Goal: Task Accomplishment & Management: Manage account settings

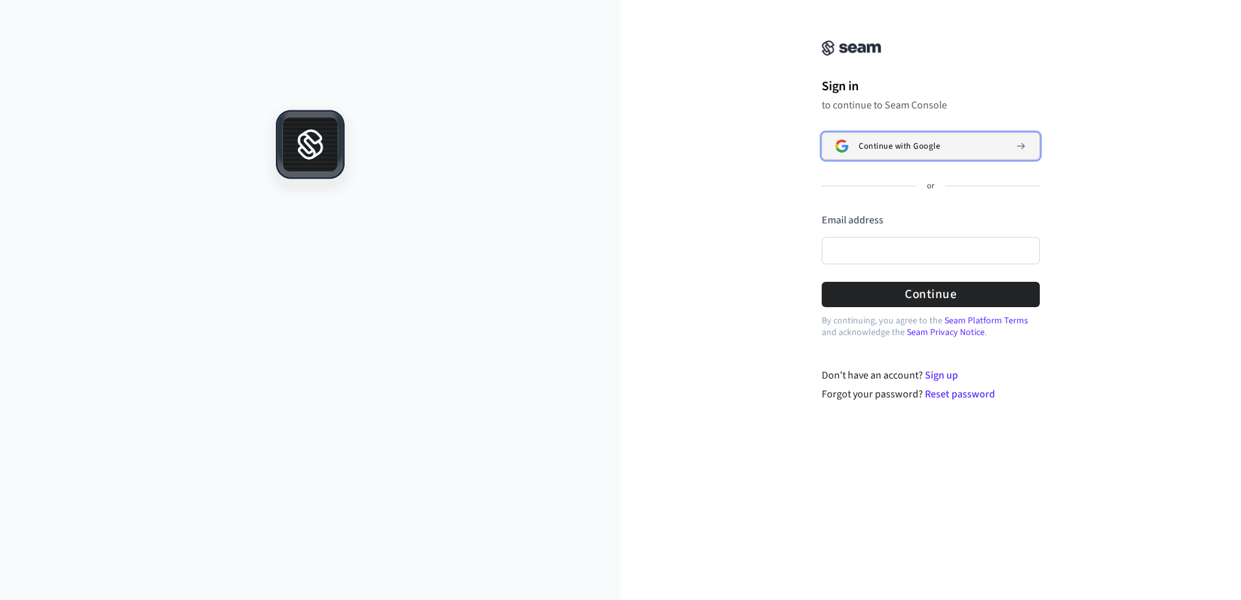
click at [891, 140] on button "Continue with Google" at bounding box center [931, 145] width 218 height 27
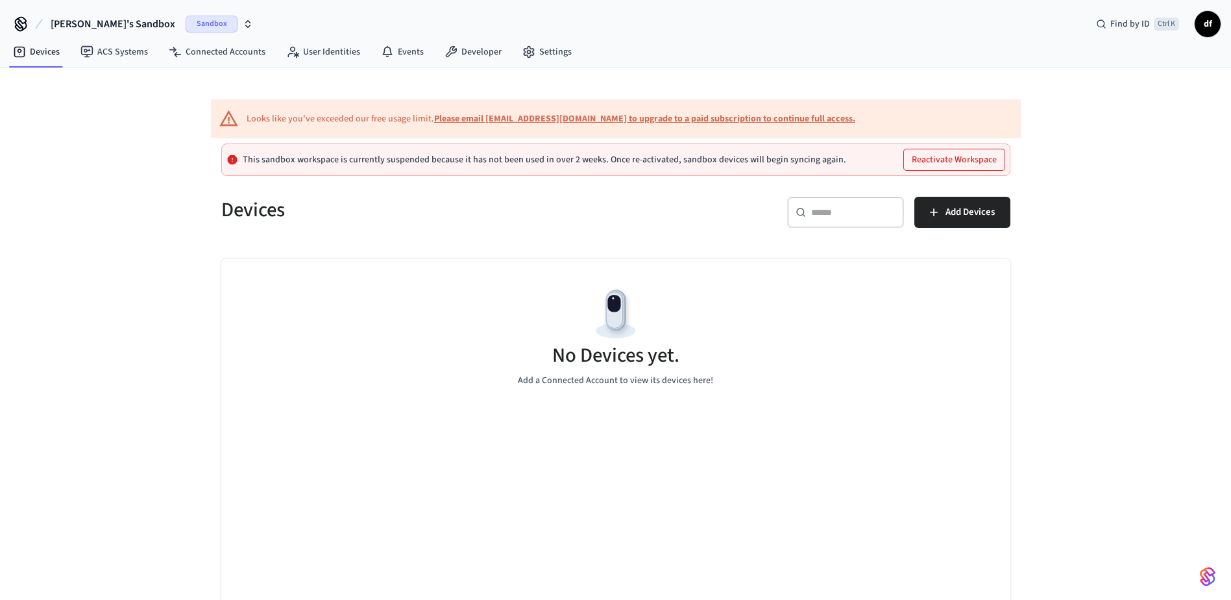
click at [936, 157] on button "Reactivate Workspace" at bounding box center [954, 159] width 101 height 21
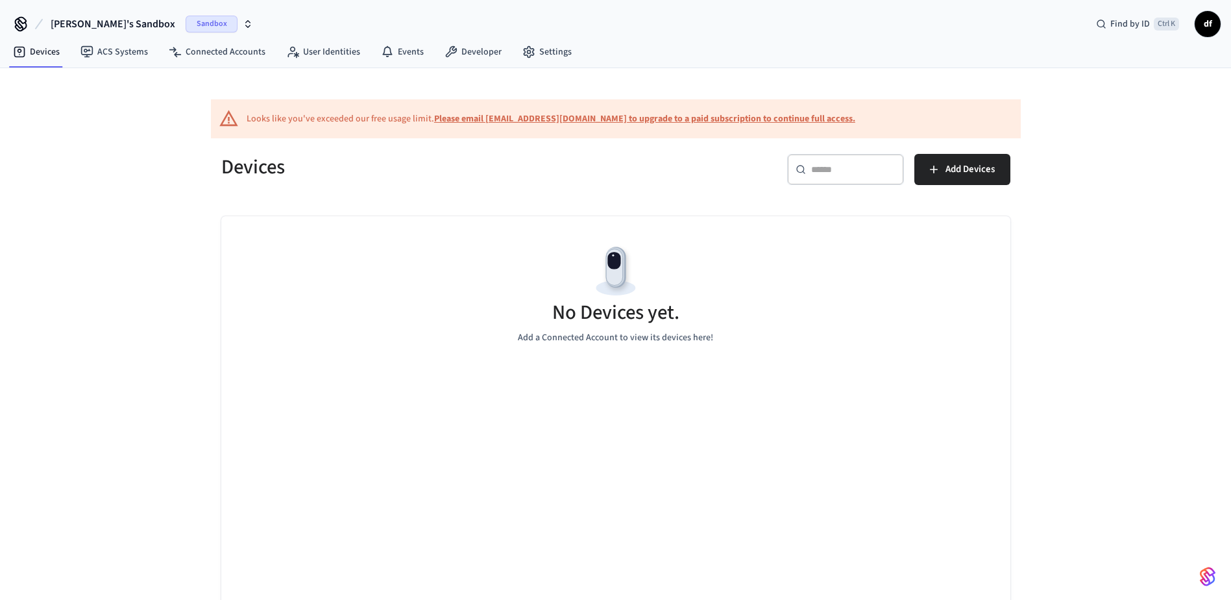
click at [186, 22] on span "Sandbox" at bounding box center [212, 24] width 52 height 17
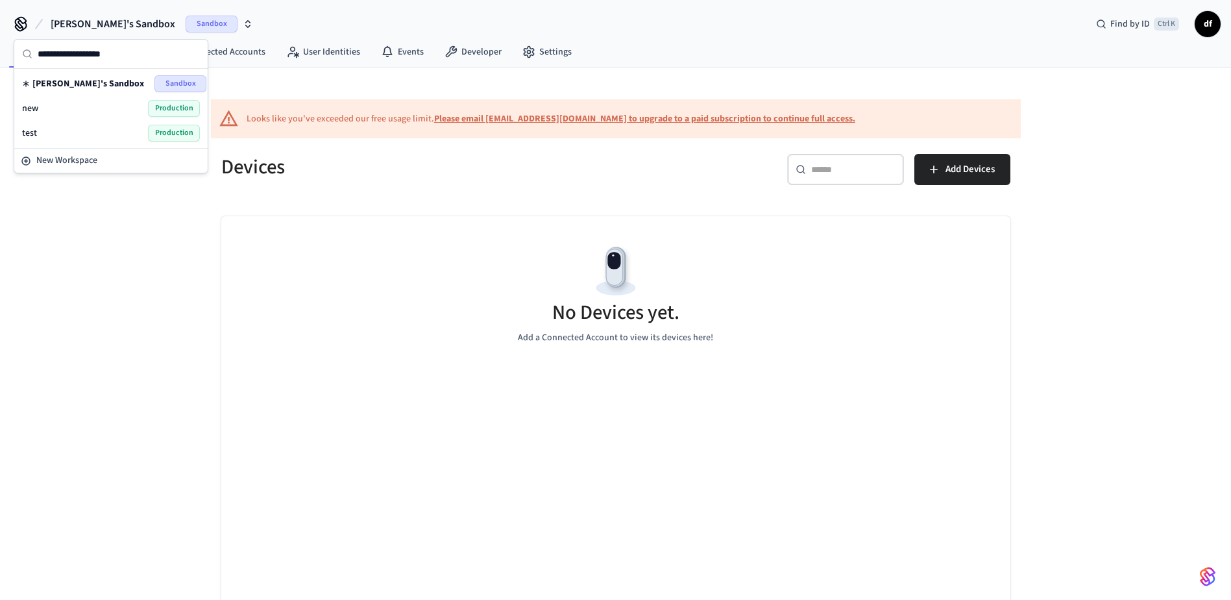
click at [49, 104] on div "new Production" at bounding box center [111, 108] width 178 height 17
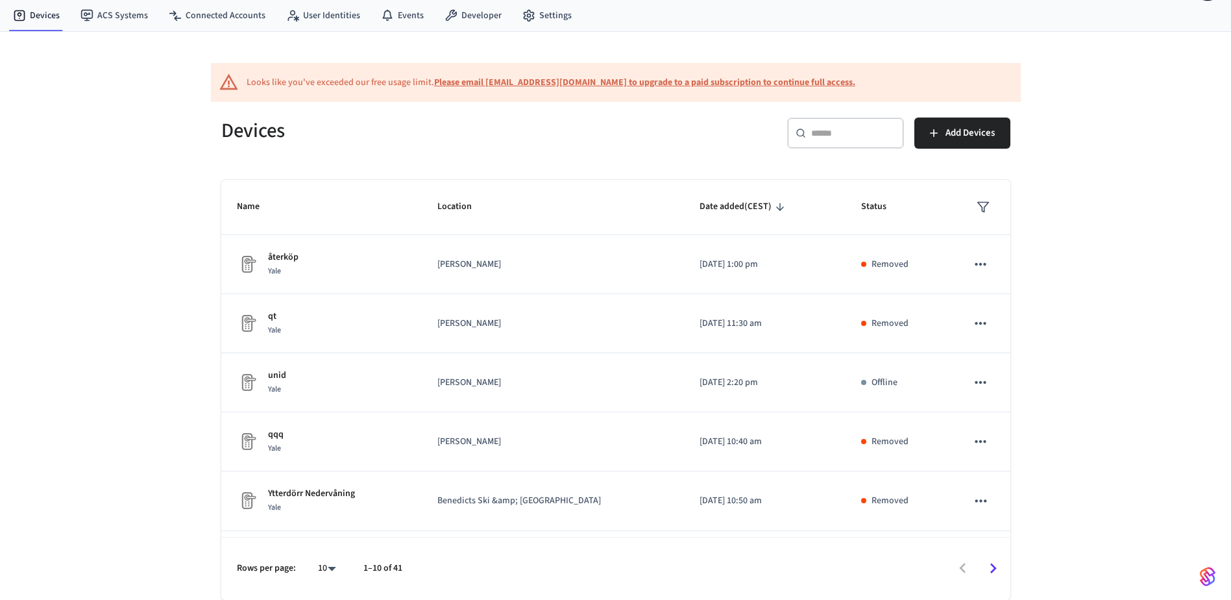
scroll to position [289, 0]
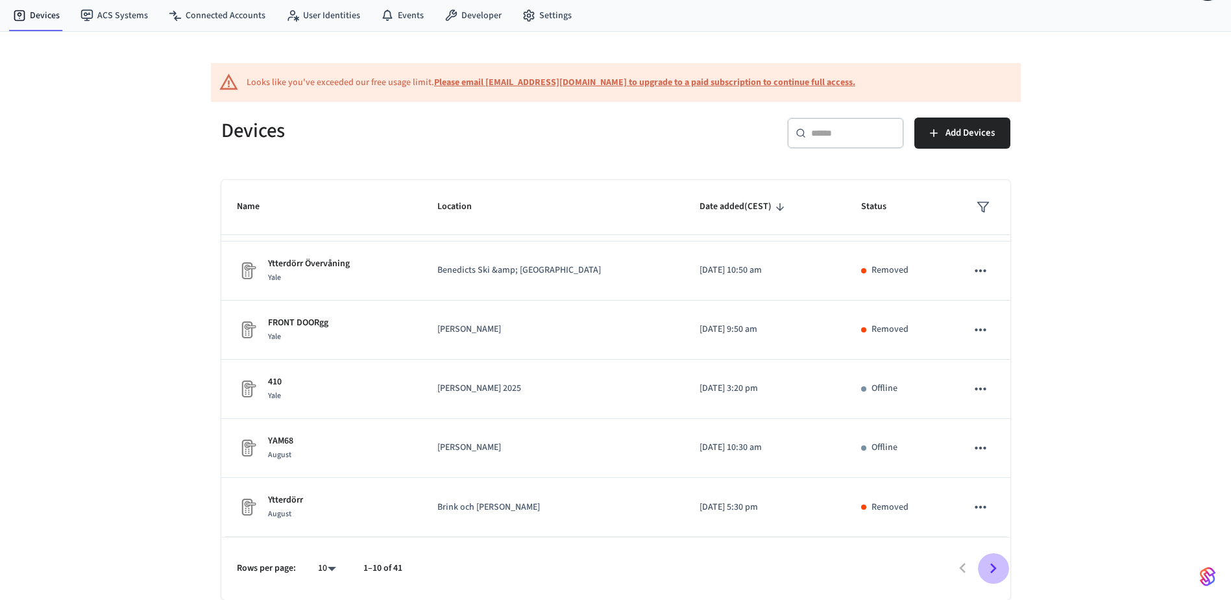
click at [986, 564] on icon "Go to next page" at bounding box center [993, 568] width 20 height 20
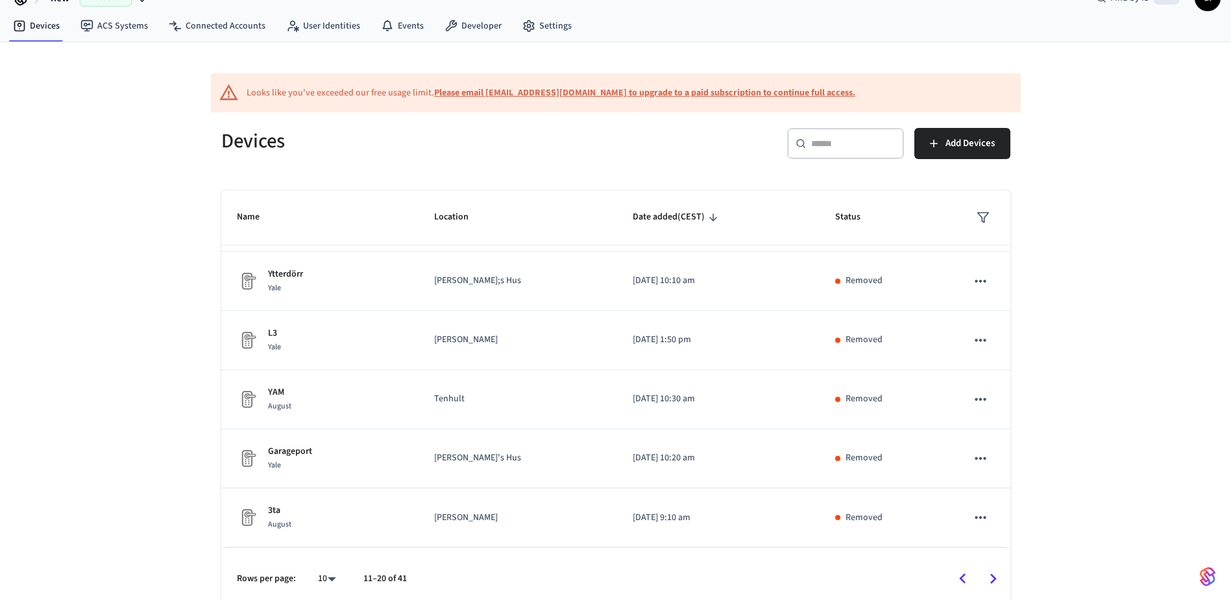
scroll to position [36, 0]
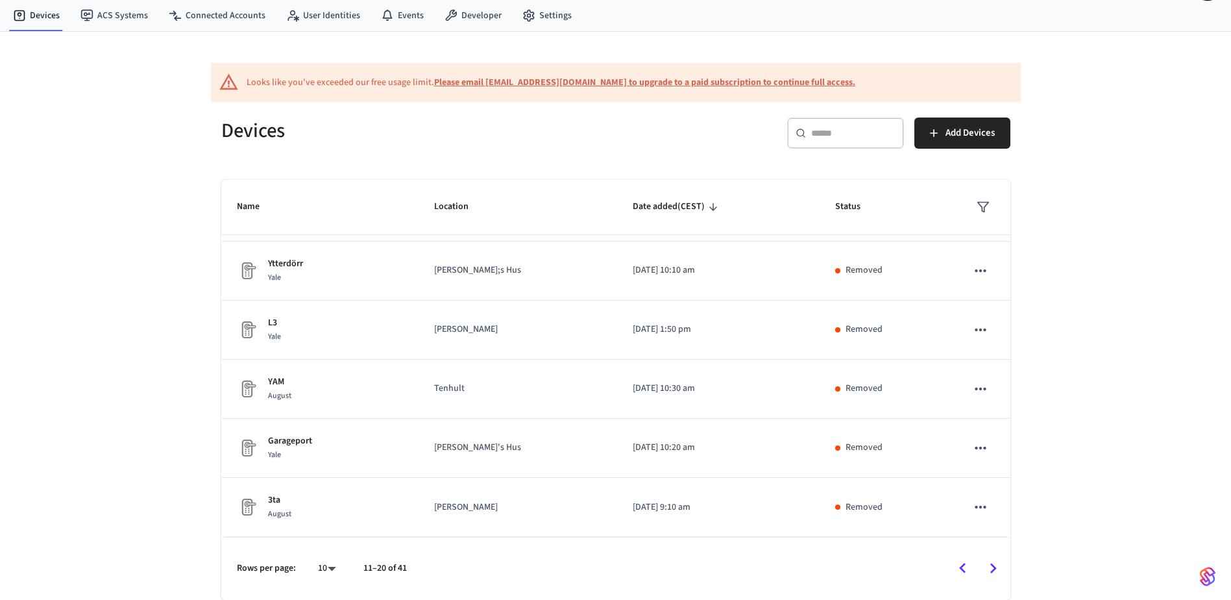
click at [981, 570] on button "Go to next page" at bounding box center [993, 568] width 30 height 30
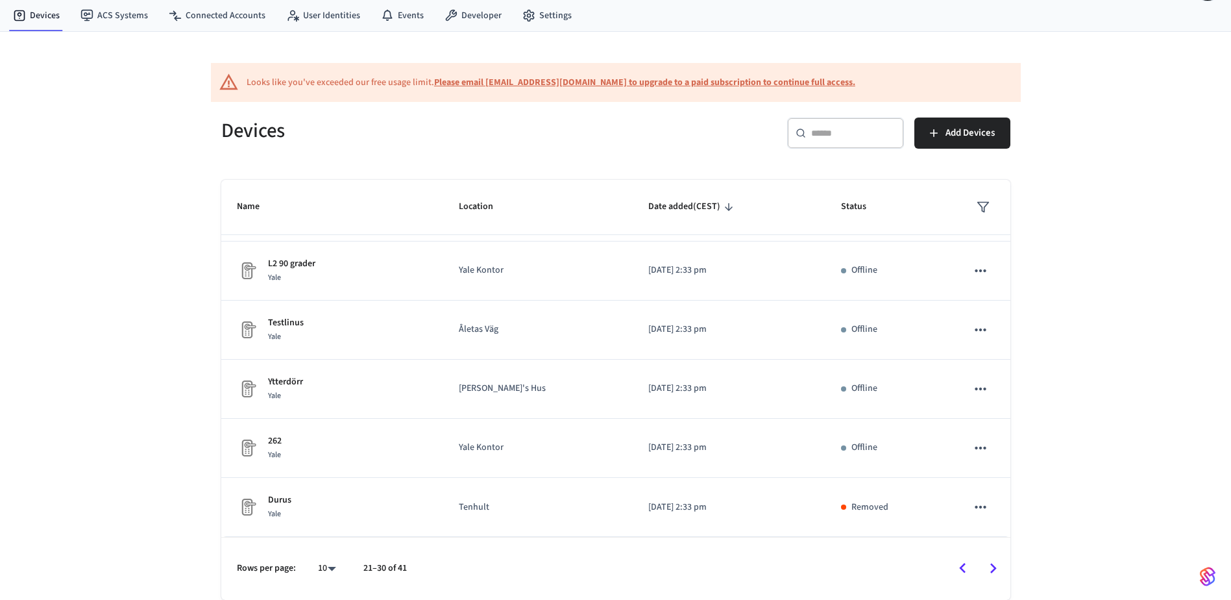
click at [999, 567] on icon "Go to next page" at bounding box center [993, 568] width 20 height 20
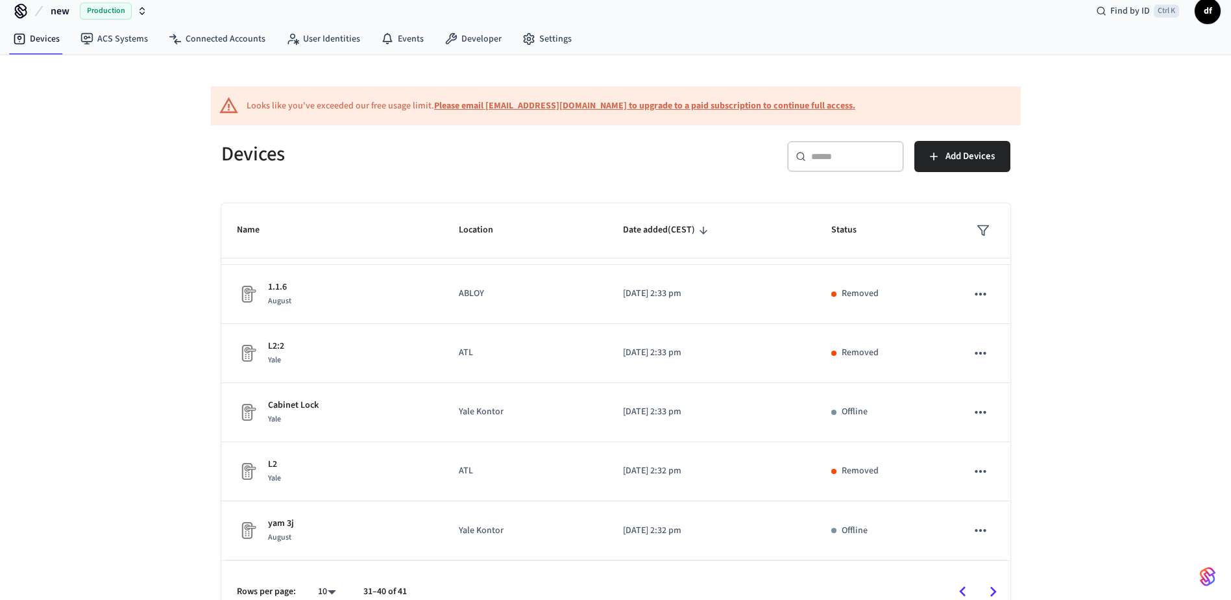
scroll to position [0, 0]
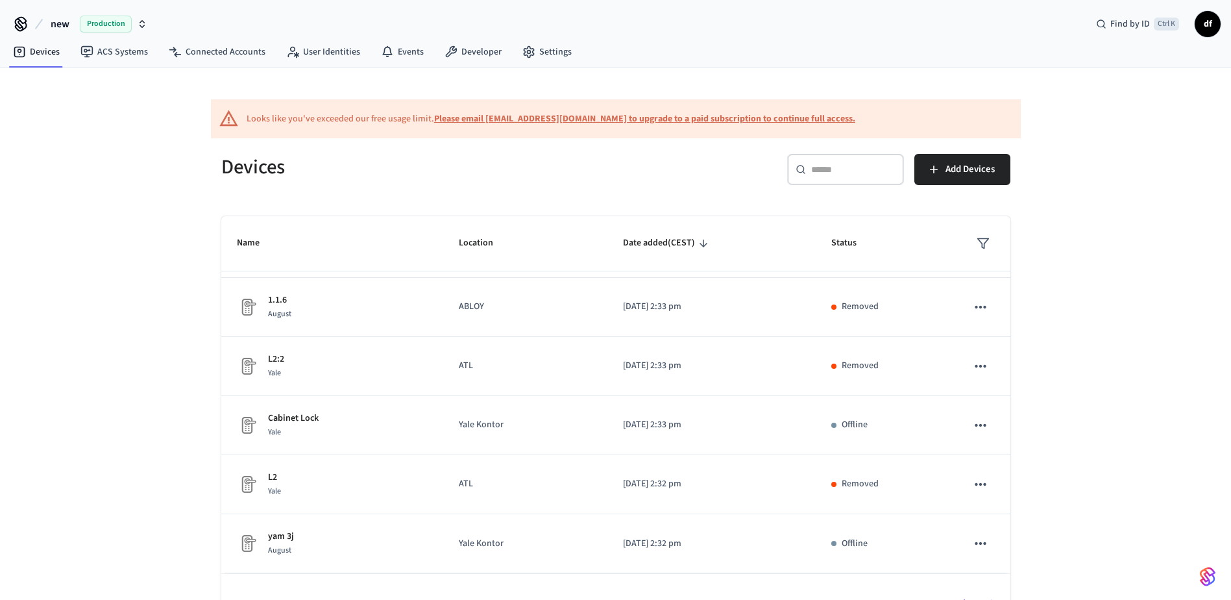
click at [64, 21] on span "new" at bounding box center [60, 24] width 19 height 16
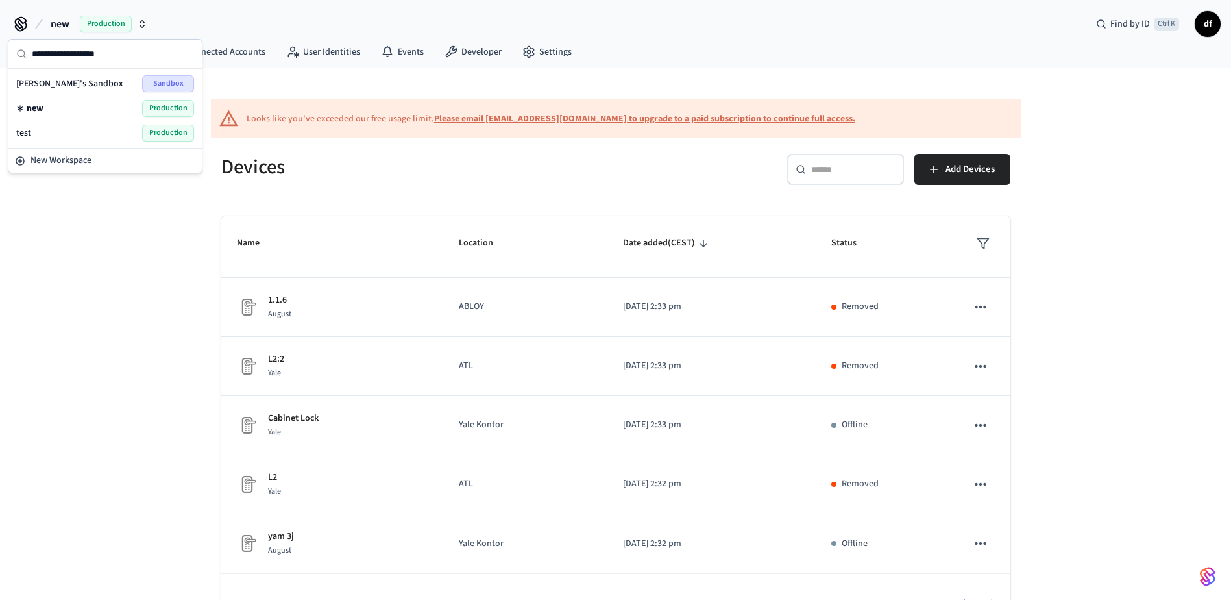
click at [47, 129] on div "test Production" at bounding box center [105, 133] width 178 height 17
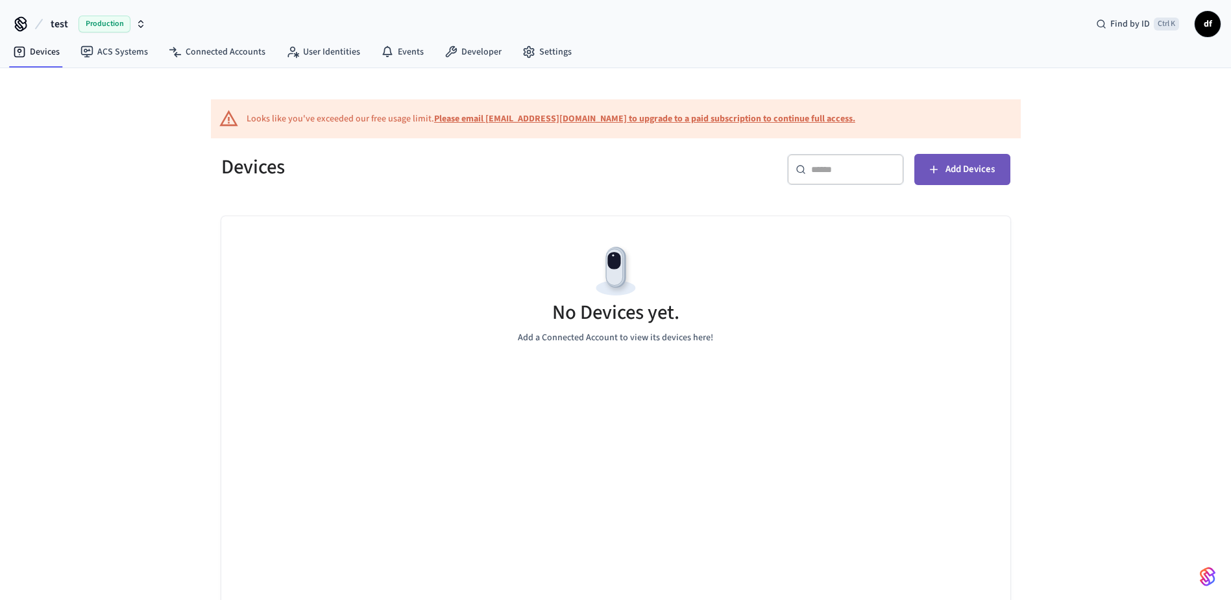
click at [964, 169] on span "Add Devices" at bounding box center [969, 169] width 49 height 17
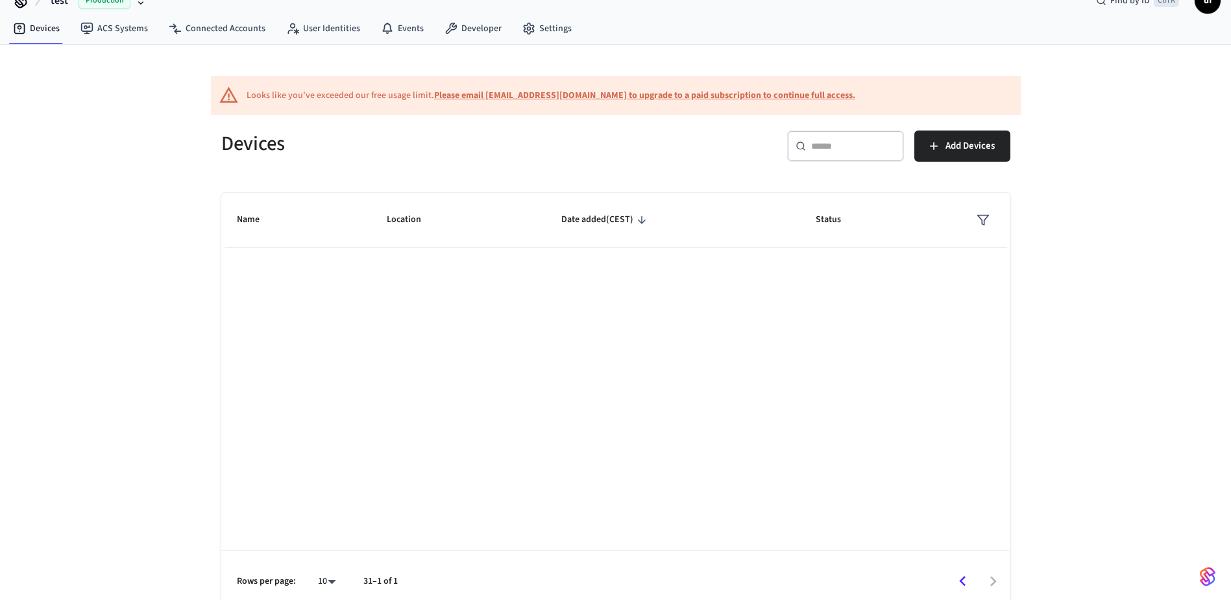
scroll to position [36, 0]
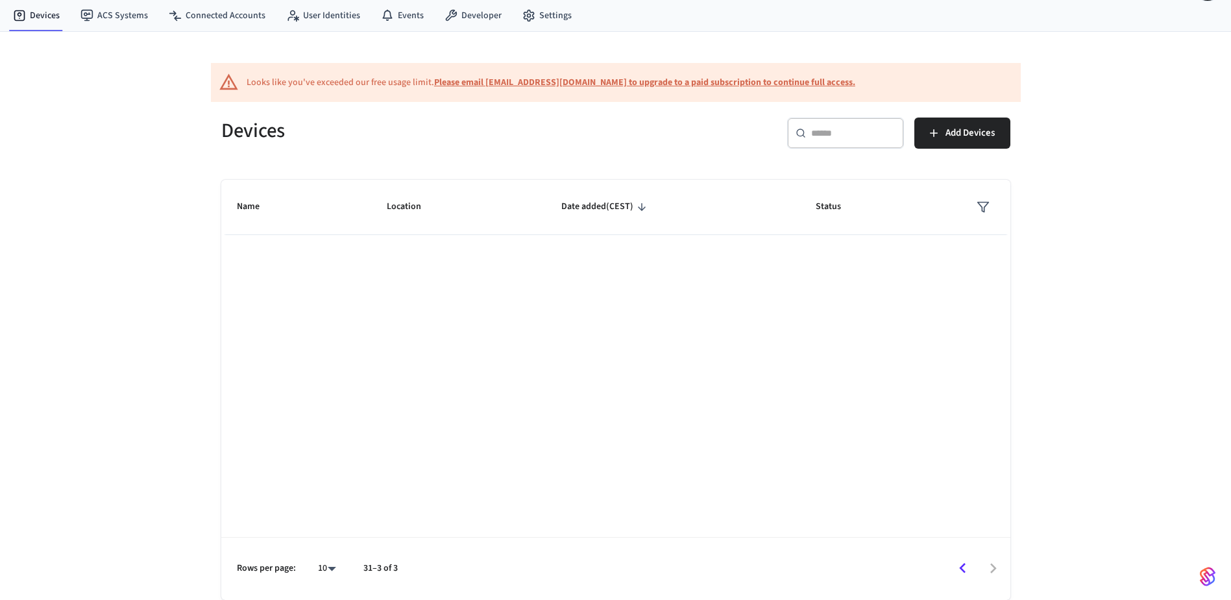
click at [960, 566] on icon "Go to previous page" at bounding box center [963, 568] width 20 height 20
click at [967, 572] on icon "Go to previous page" at bounding box center [963, 568] width 20 height 20
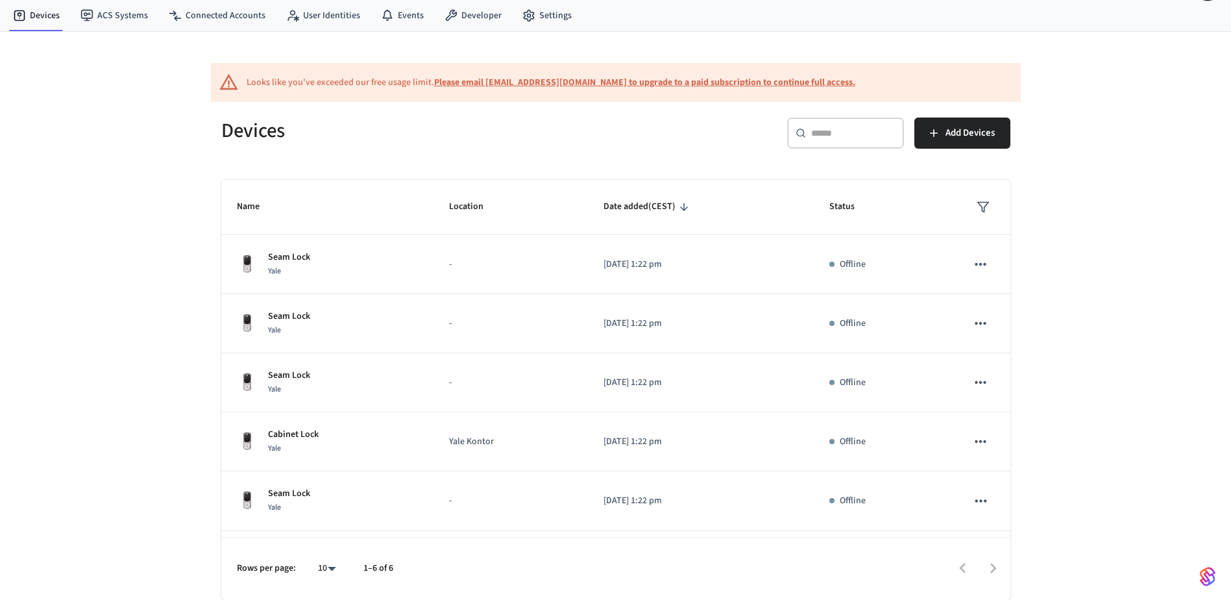
click at [538, 79] on b "Please email [EMAIL_ADDRESS][DOMAIN_NAME] to upgrade to a paid subscription to …" at bounding box center [644, 82] width 421 height 13
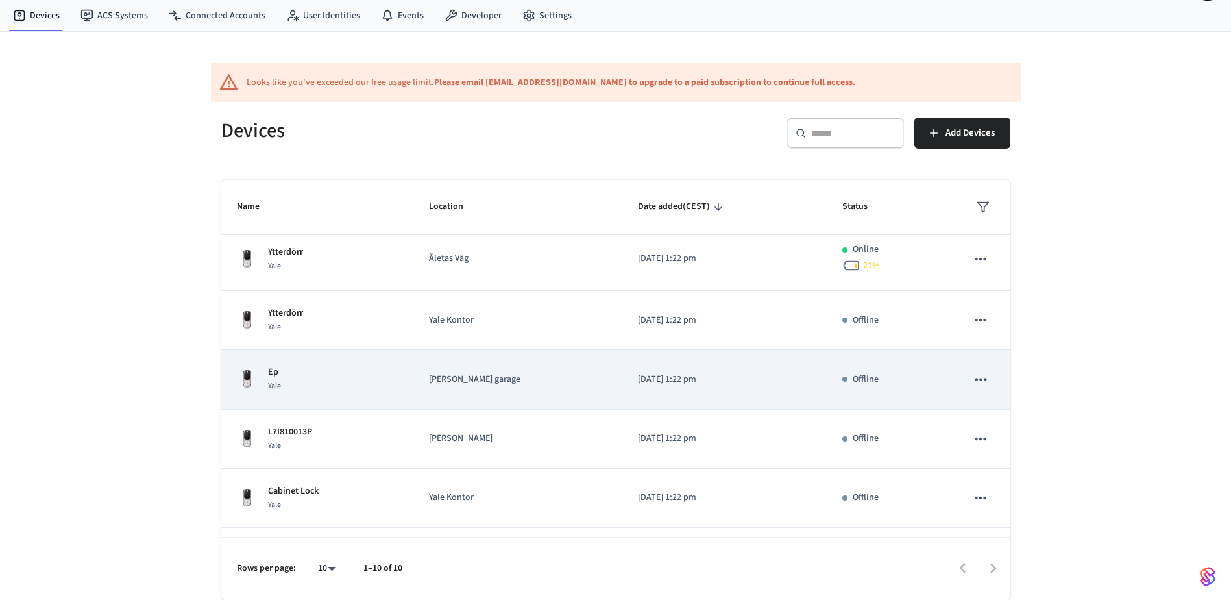
scroll to position [303, 0]
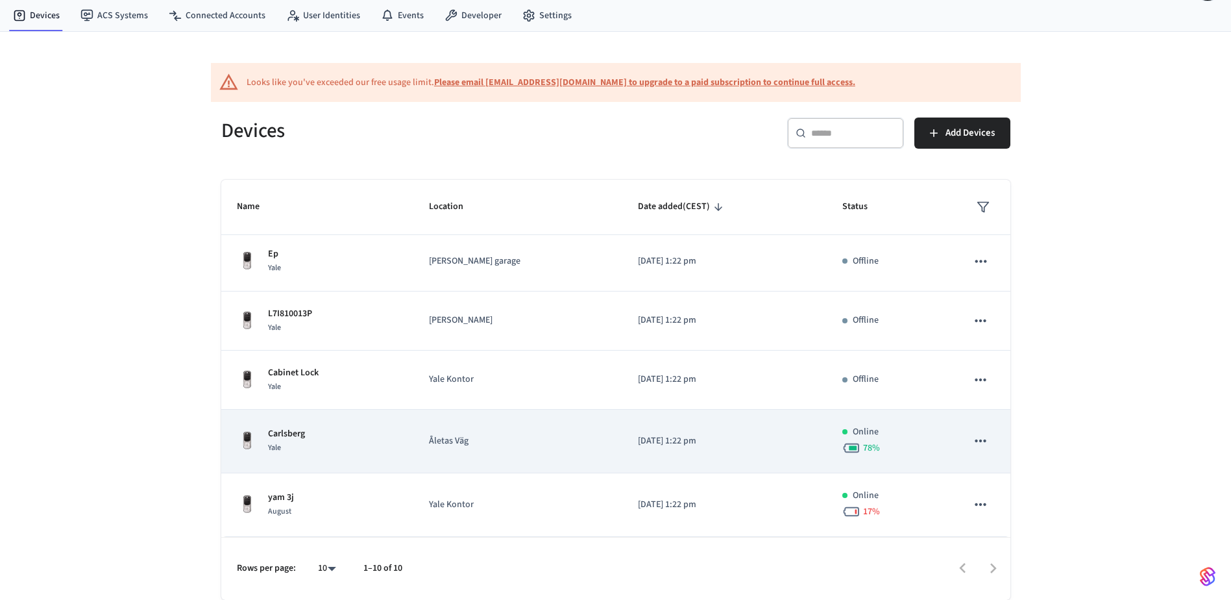
click at [369, 433] on div "Carlsberg Yale" at bounding box center [317, 440] width 161 height 27
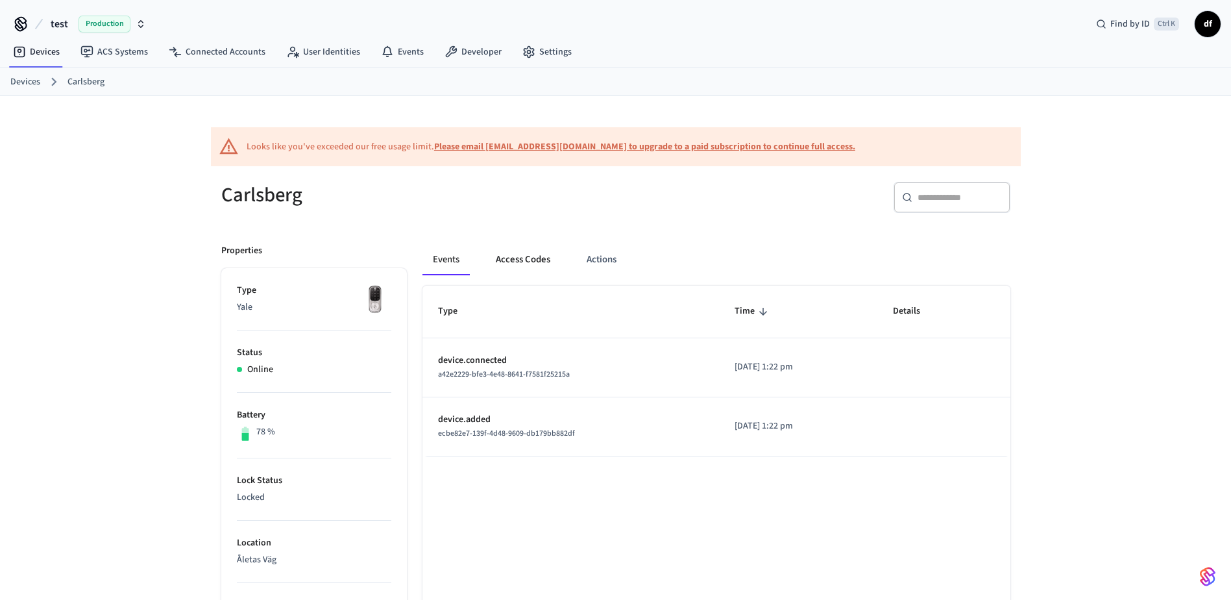
click at [536, 259] on button "Access Codes" at bounding box center [522, 259] width 75 height 31
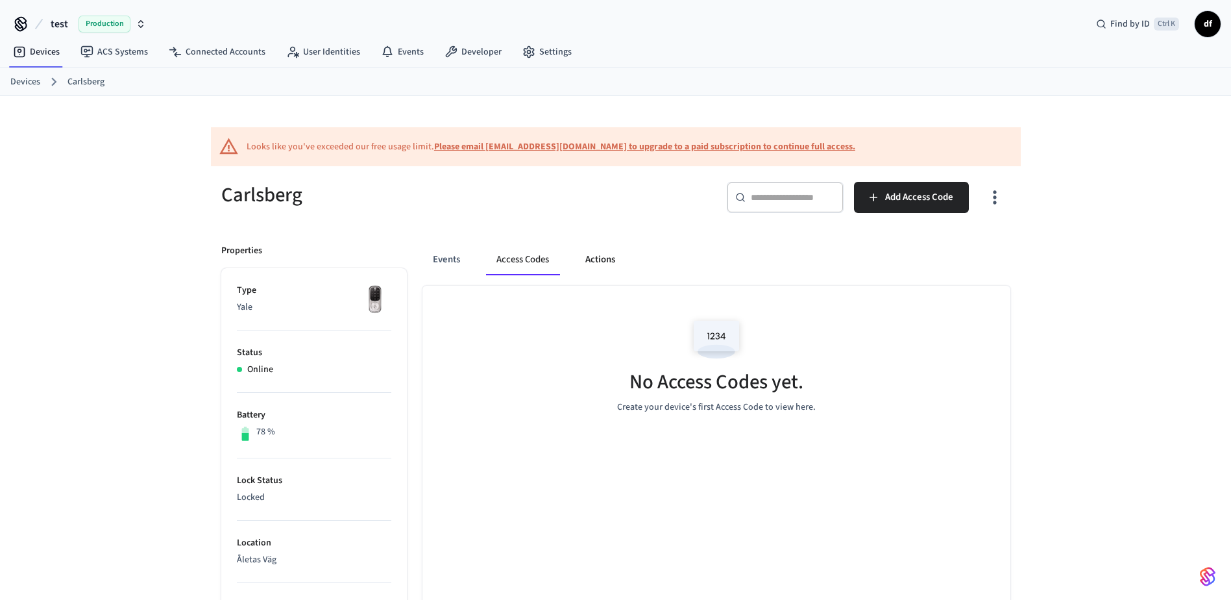
click at [605, 259] on button "Actions" at bounding box center [600, 259] width 51 height 31
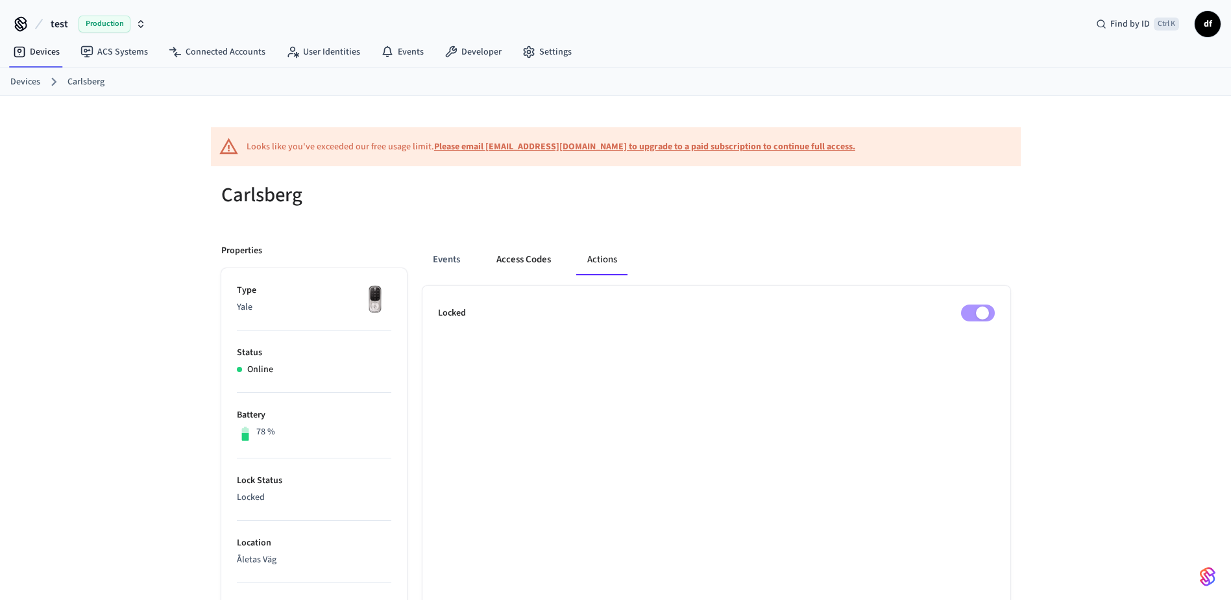
click at [518, 260] on button "Access Codes" at bounding box center [523, 259] width 75 height 31
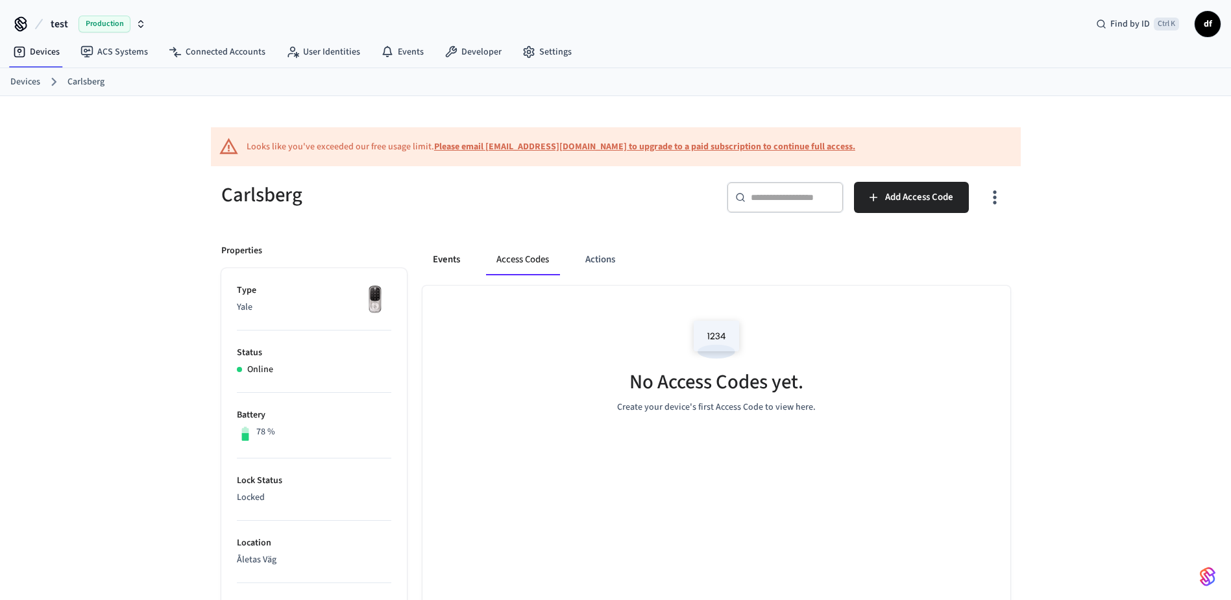
click at [449, 254] on button "Events" at bounding box center [446, 259] width 48 height 31
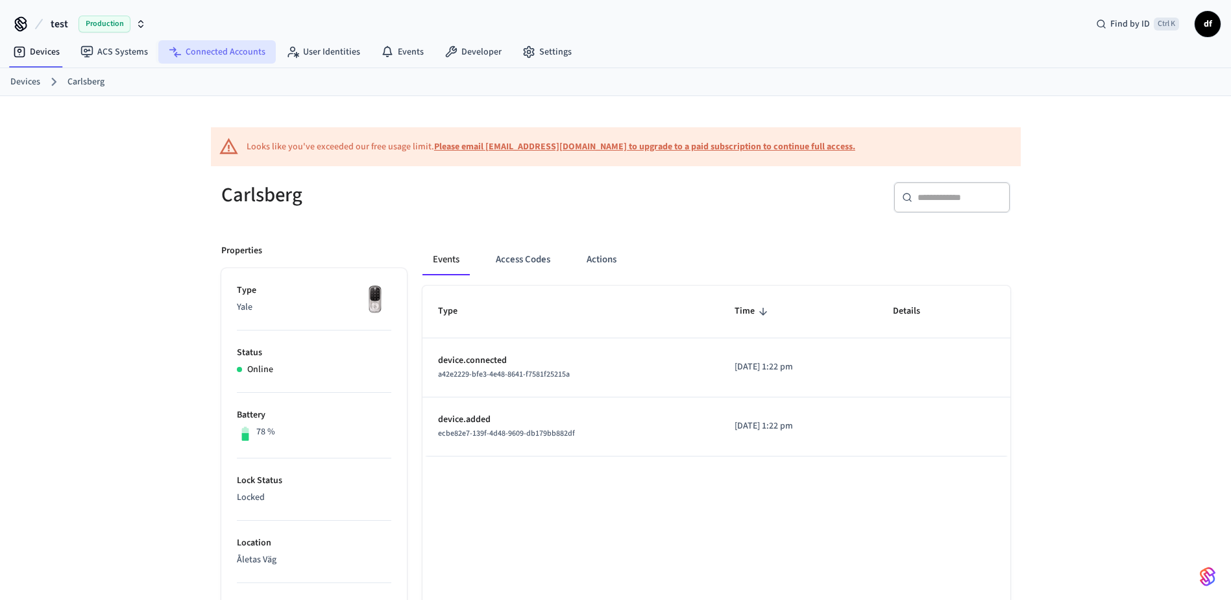
click at [212, 49] on link "Connected Accounts" at bounding box center [216, 51] width 117 height 23
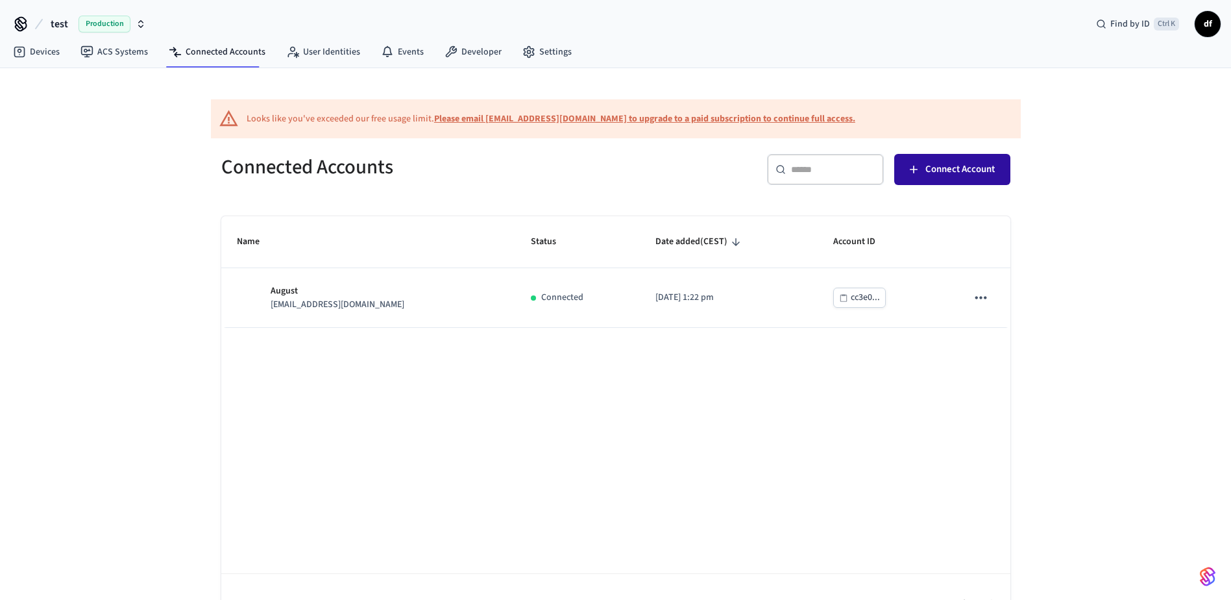
click at [955, 175] on span "Connect Account" at bounding box center [959, 169] width 69 height 17
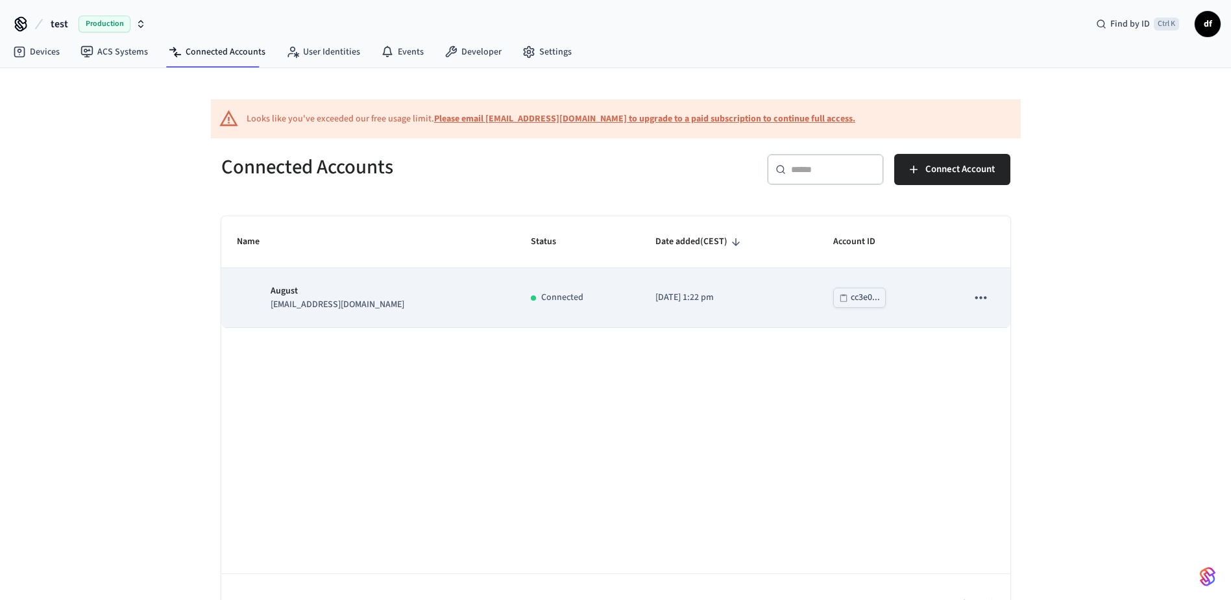
click at [354, 297] on p "August" at bounding box center [338, 291] width 134 height 14
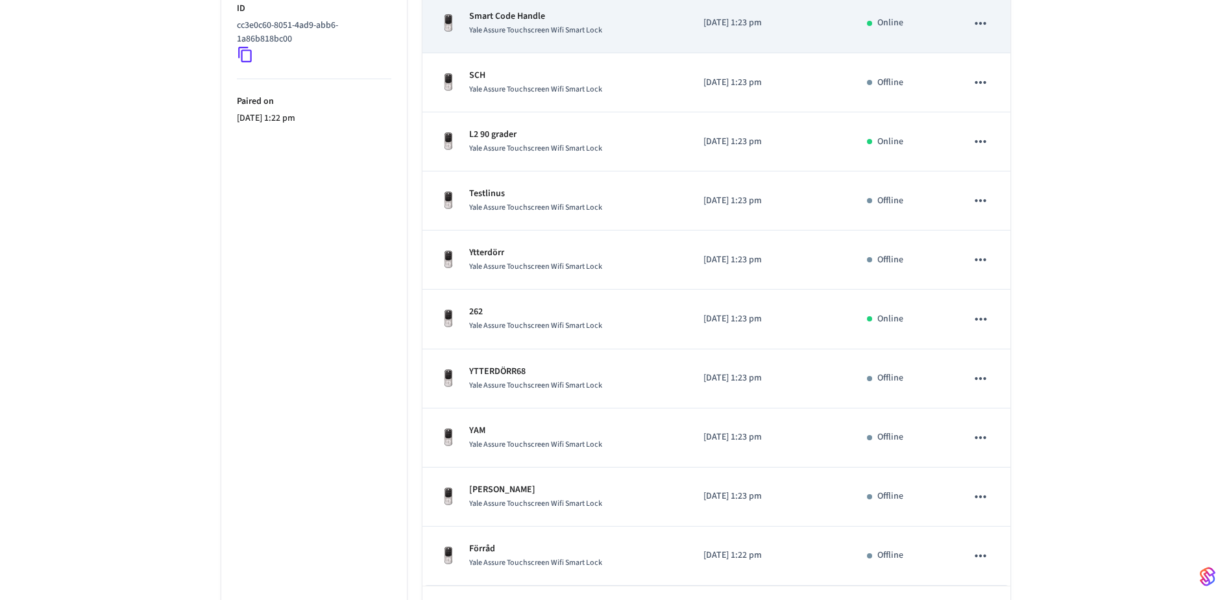
scroll to position [404, 0]
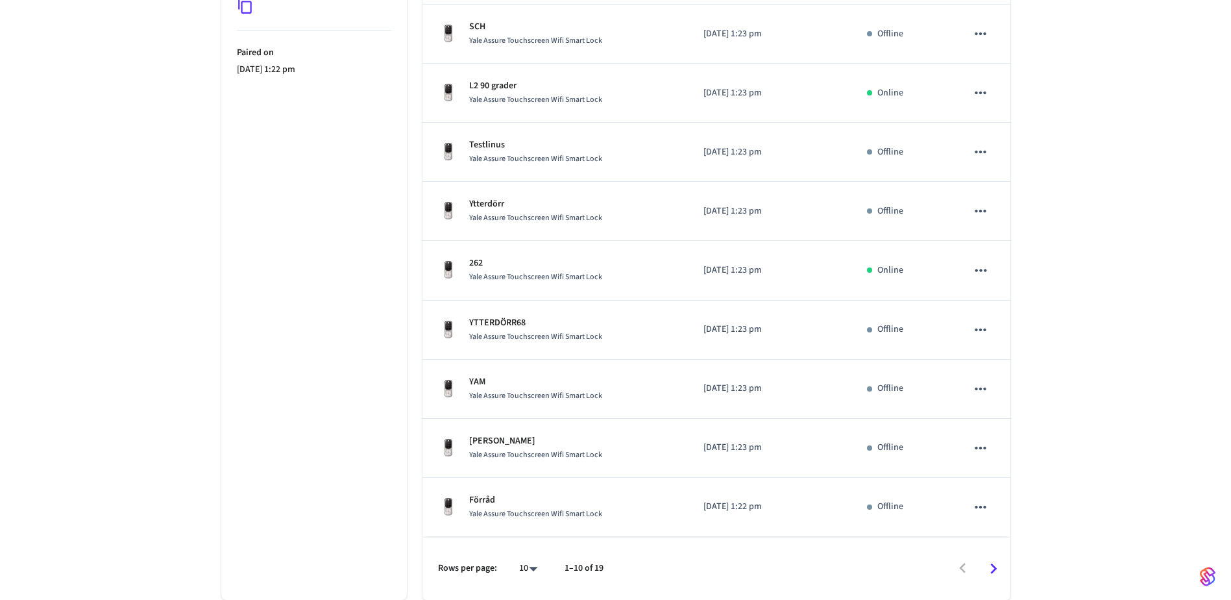
click at [989, 566] on icon "Go to next page" at bounding box center [993, 568] width 20 height 20
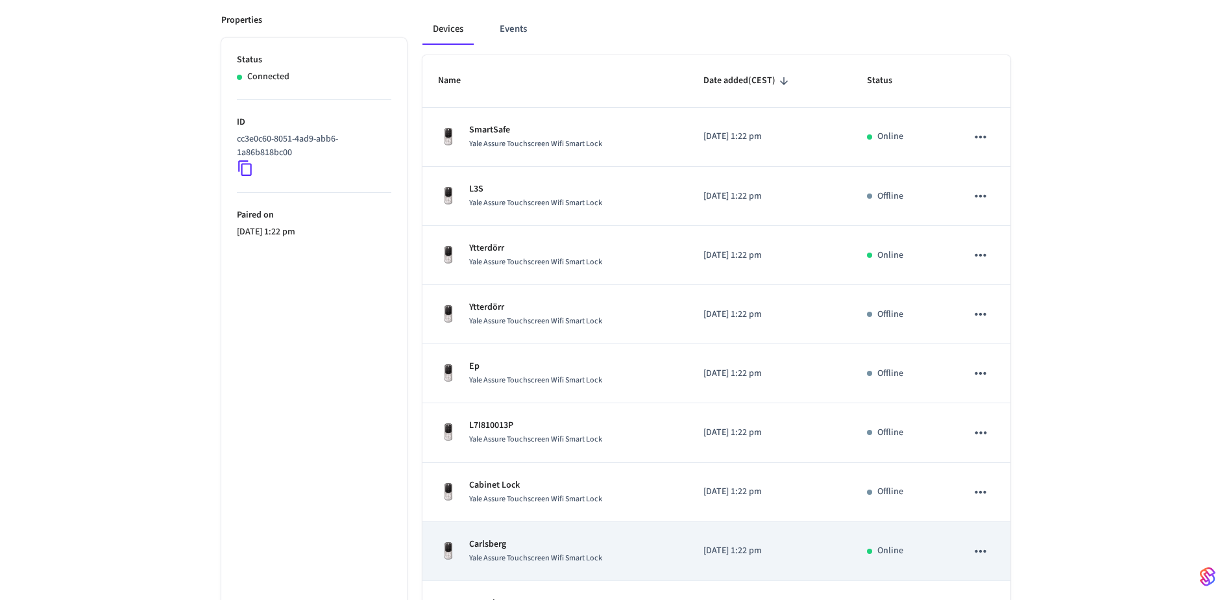
scroll to position [345, 0]
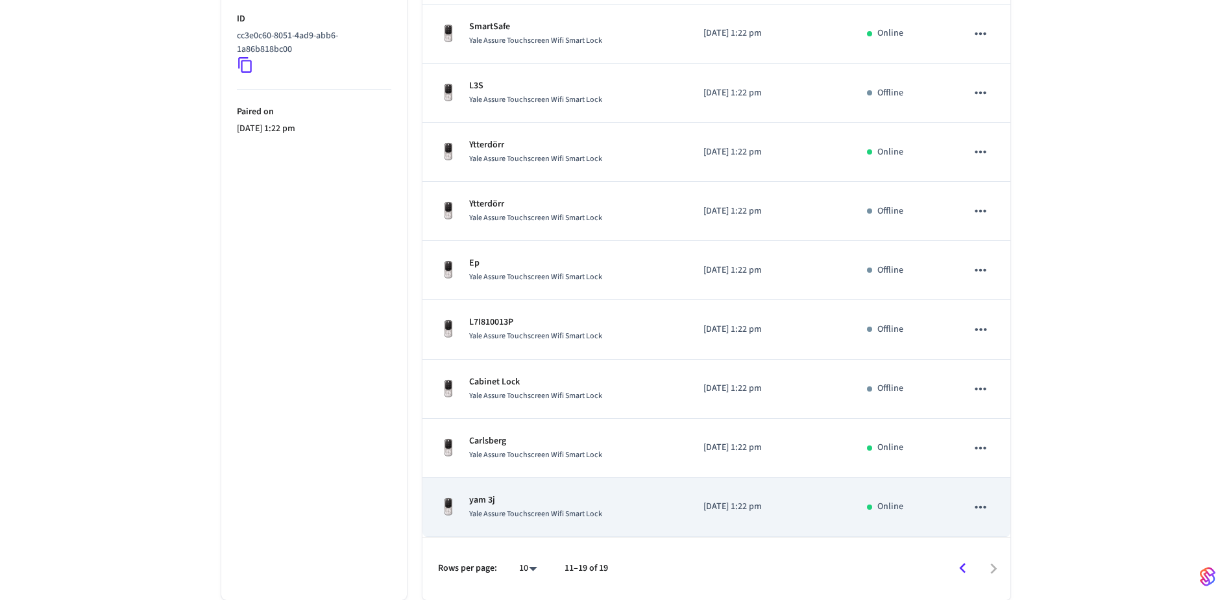
click at [977, 509] on icon "sticky table" at bounding box center [980, 506] width 17 height 17
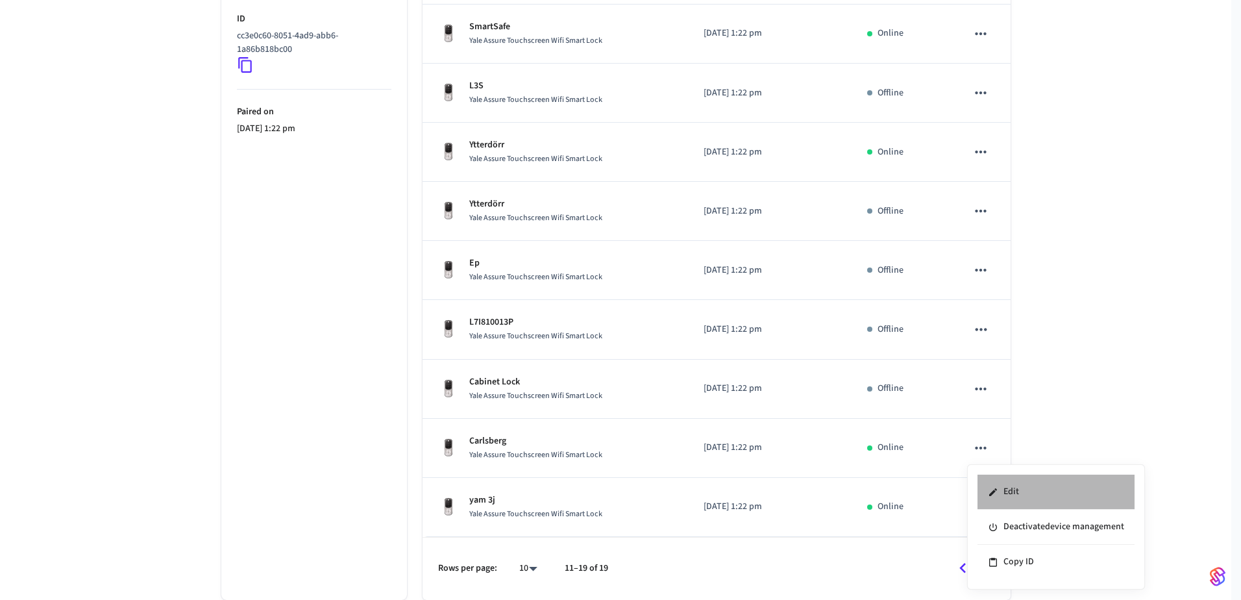
click at [1029, 491] on li "Edit" at bounding box center [1055, 491] width 157 height 35
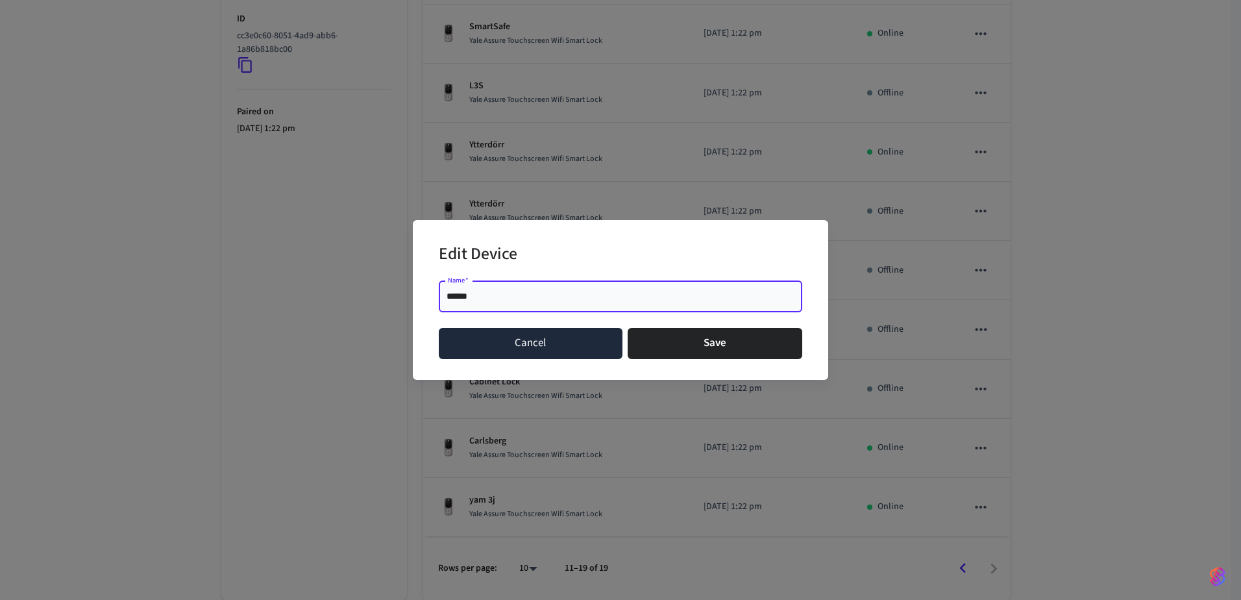
click at [533, 345] on button "Cancel" at bounding box center [531, 343] width 184 height 31
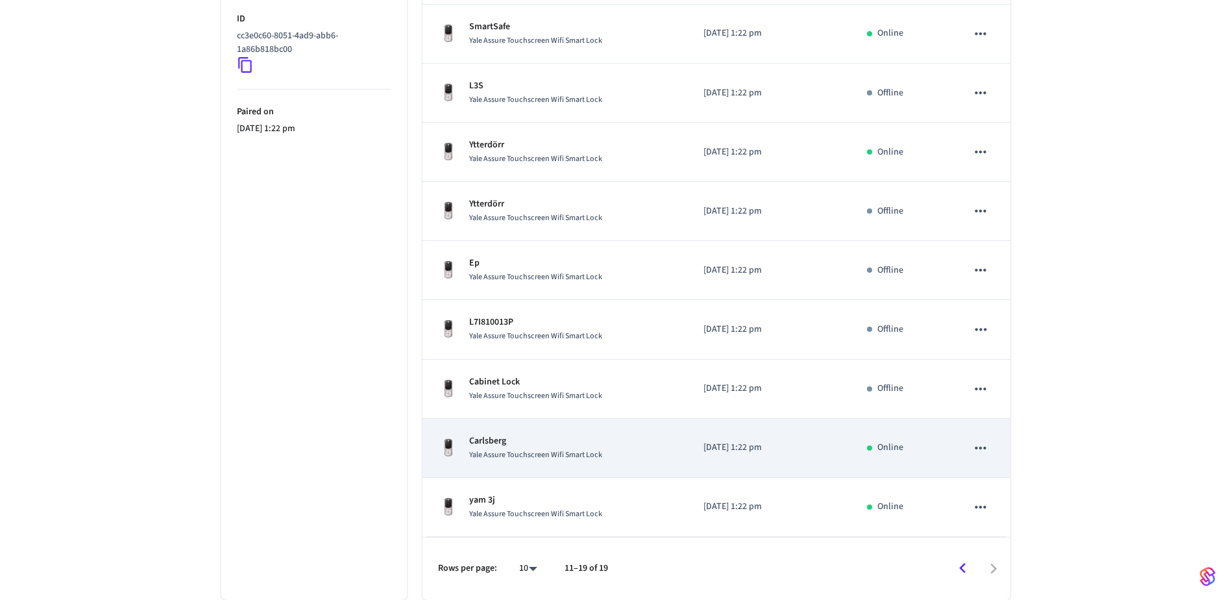
click at [500, 442] on p "Carlsberg" at bounding box center [535, 441] width 133 height 14
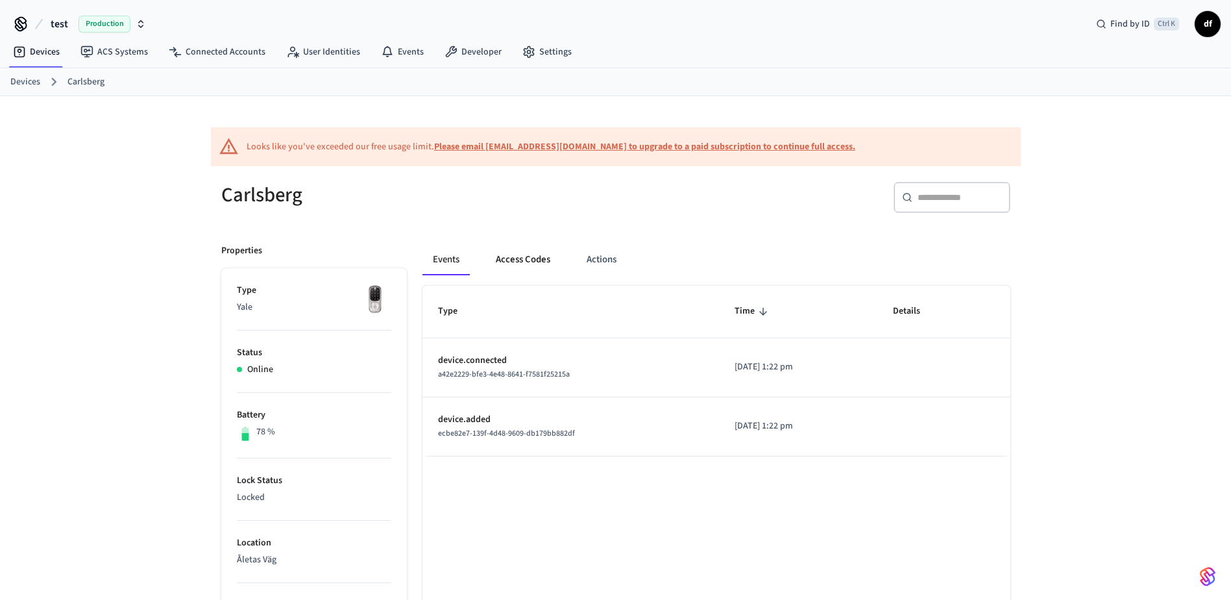
click at [525, 260] on button "Access Codes" at bounding box center [522, 259] width 75 height 31
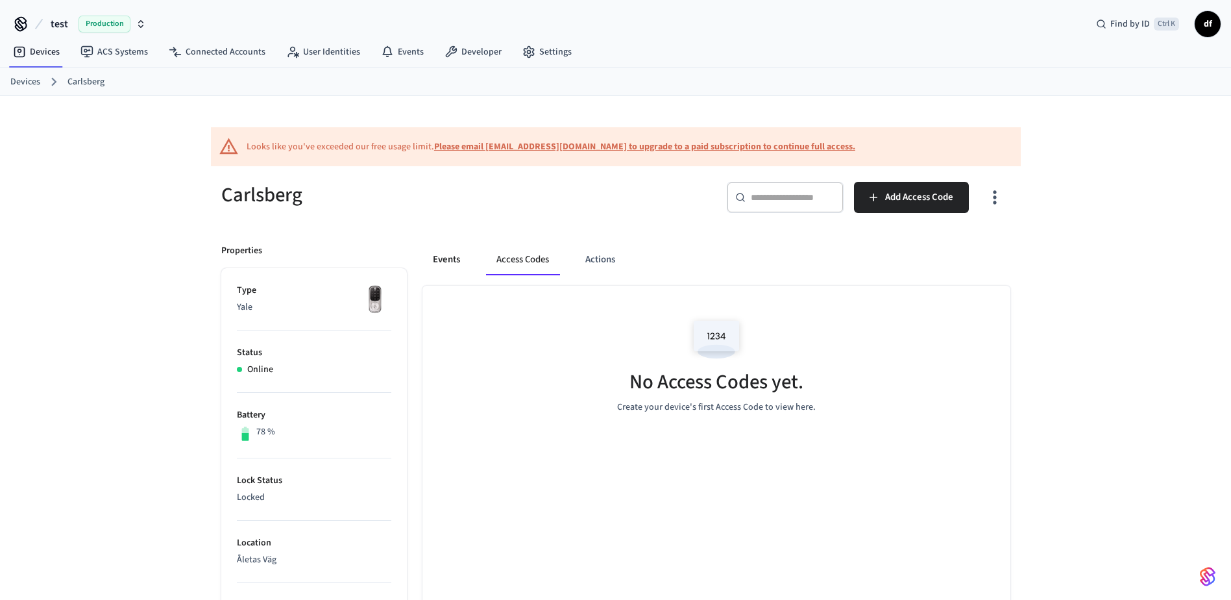
click at [461, 261] on button "Events" at bounding box center [446, 259] width 48 height 31
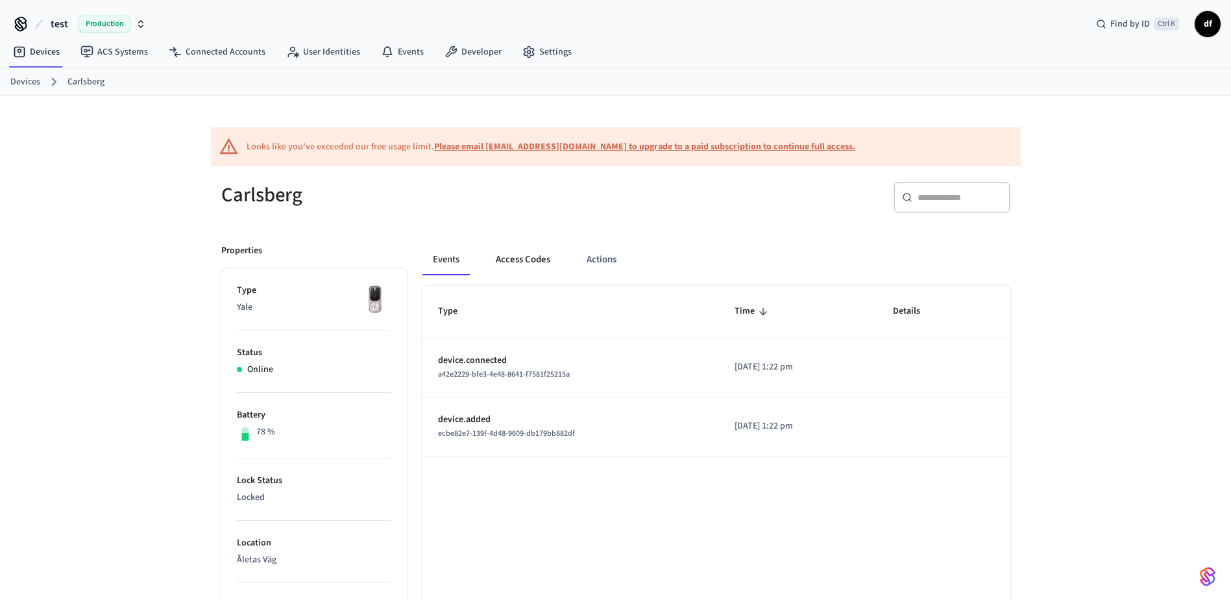
click at [522, 256] on button "Access Codes" at bounding box center [522, 259] width 75 height 31
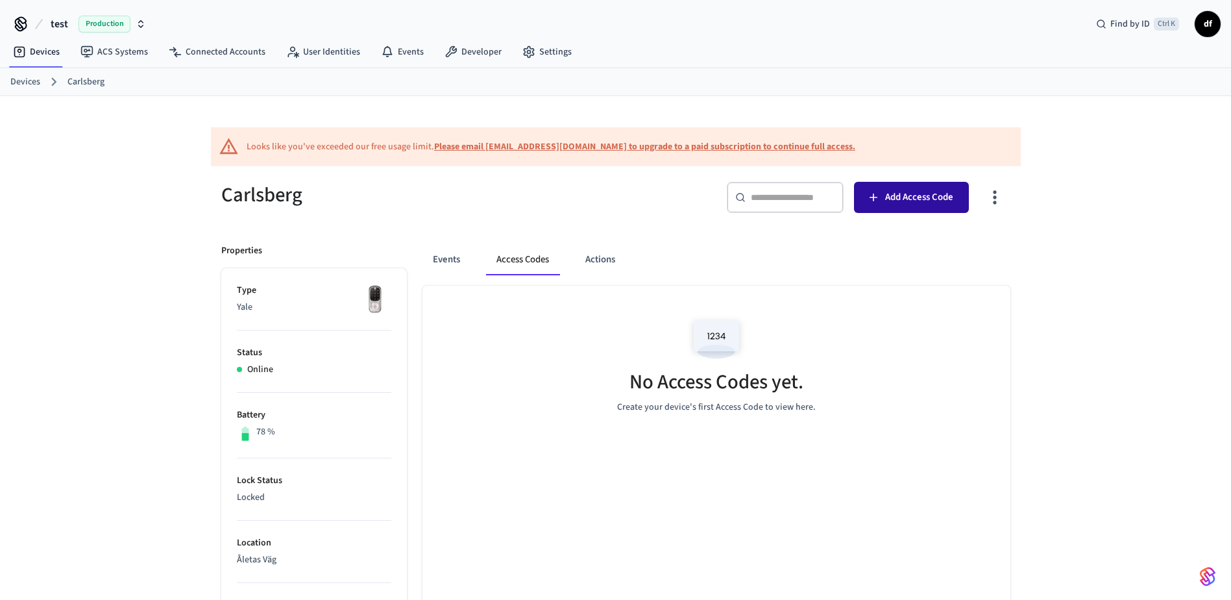
click at [927, 206] on button "Add Access Code" at bounding box center [911, 197] width 115 height 31
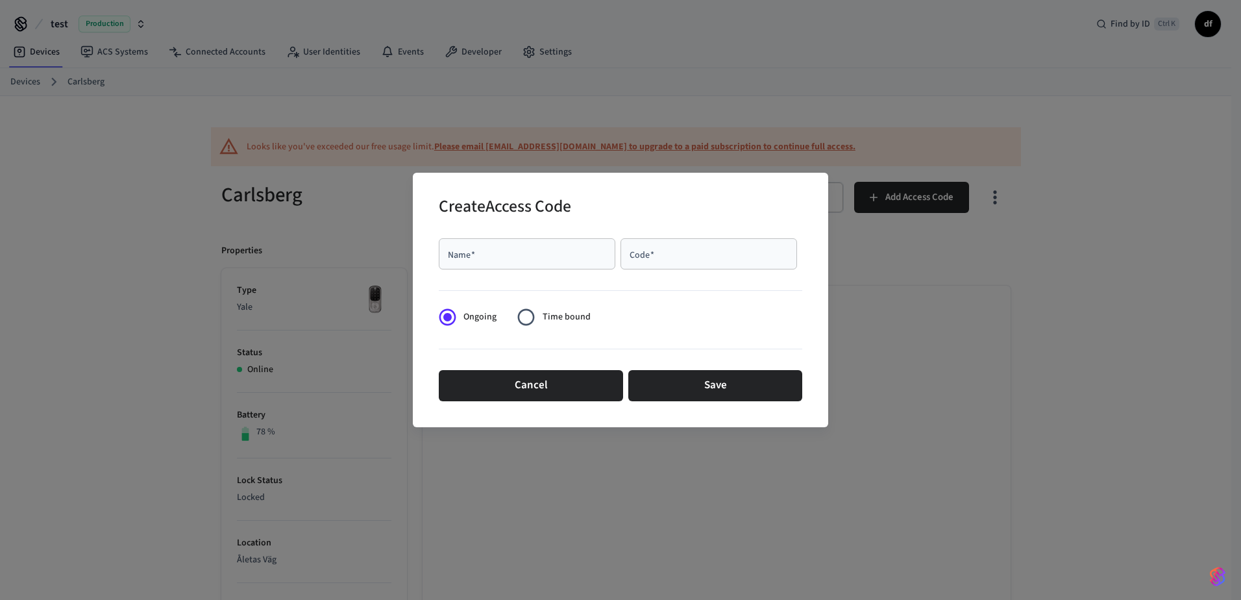
click at [524, 252] on input "Name   *" at bounding box center [526, 253] width 161 height 13
type input "*****"
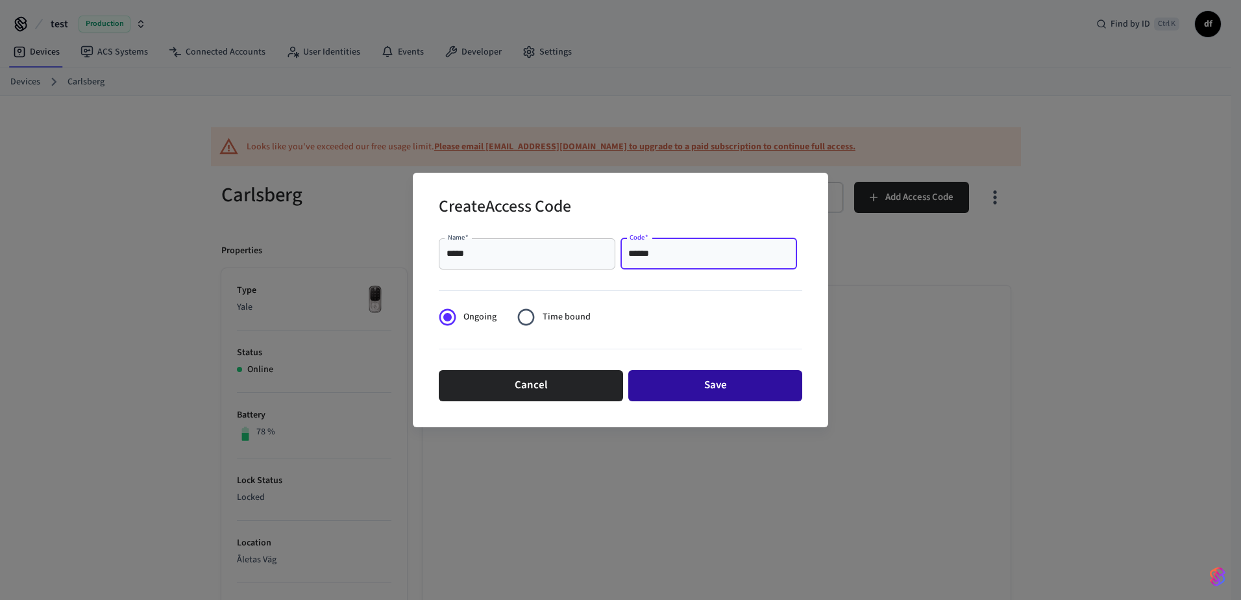
type input "******"
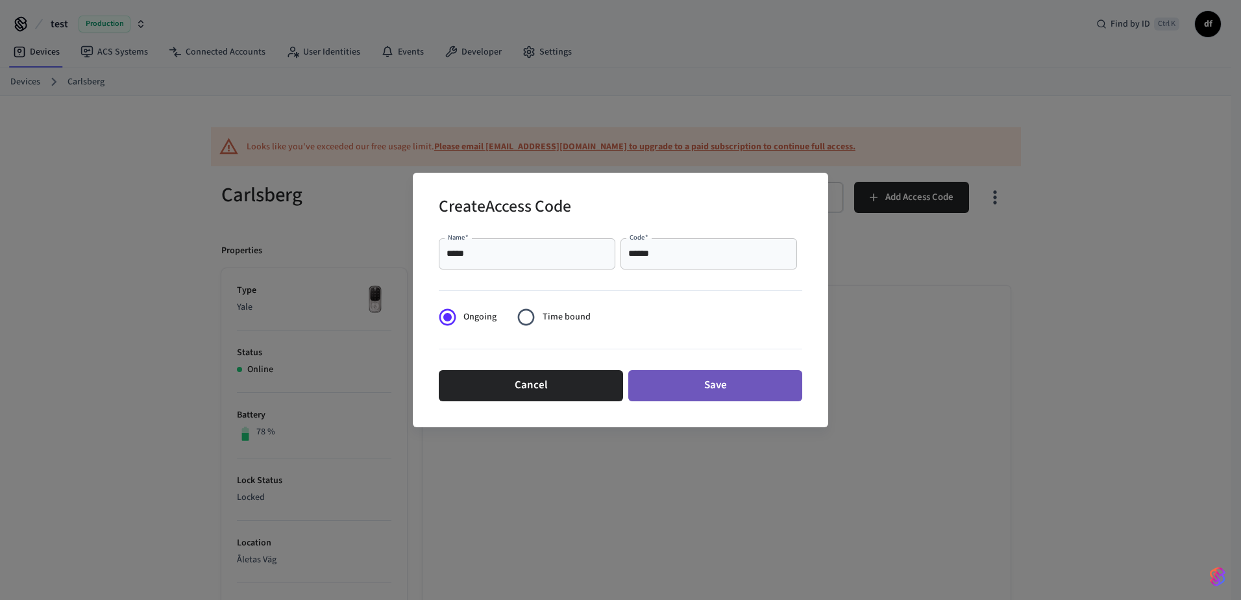
click at [747, 388] on button "Save" at bounding box center [715, 385] width 174 height 31
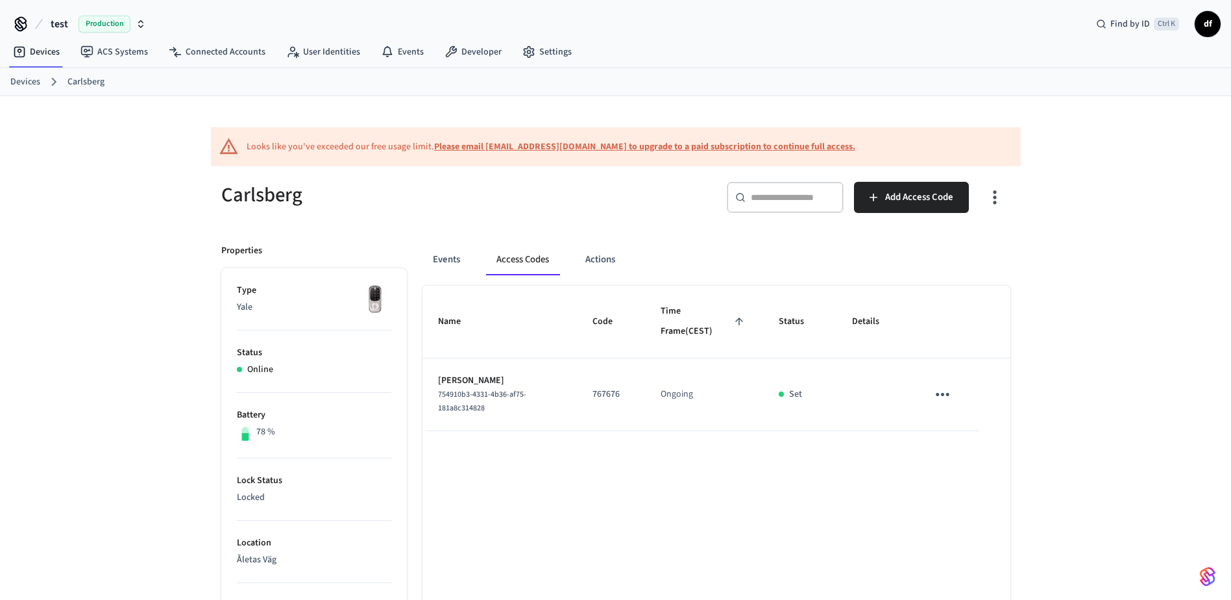
click at [30, 81] on link "Devices" at bounding box center [25, 82] width 30 height 14
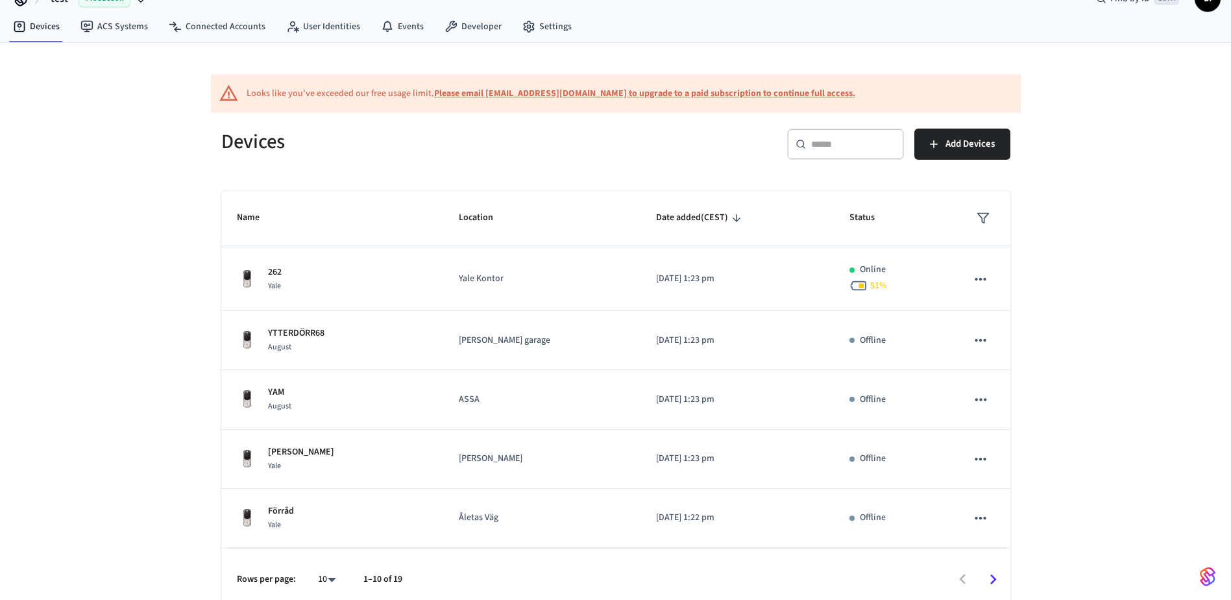
scroll to position [36, 0]
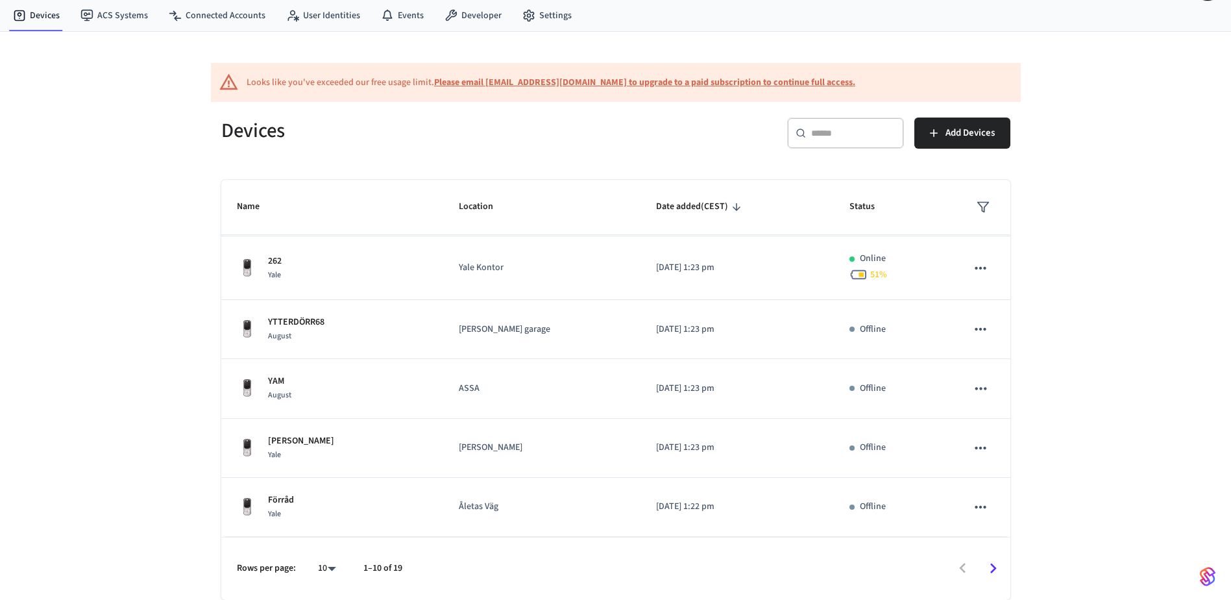
click at [323, 568] on body "test Production Find by ID Ctrl K df Devices ACS Systems Connected Accounts Use…" at bounding box center [615, 282] width 1231 height 636
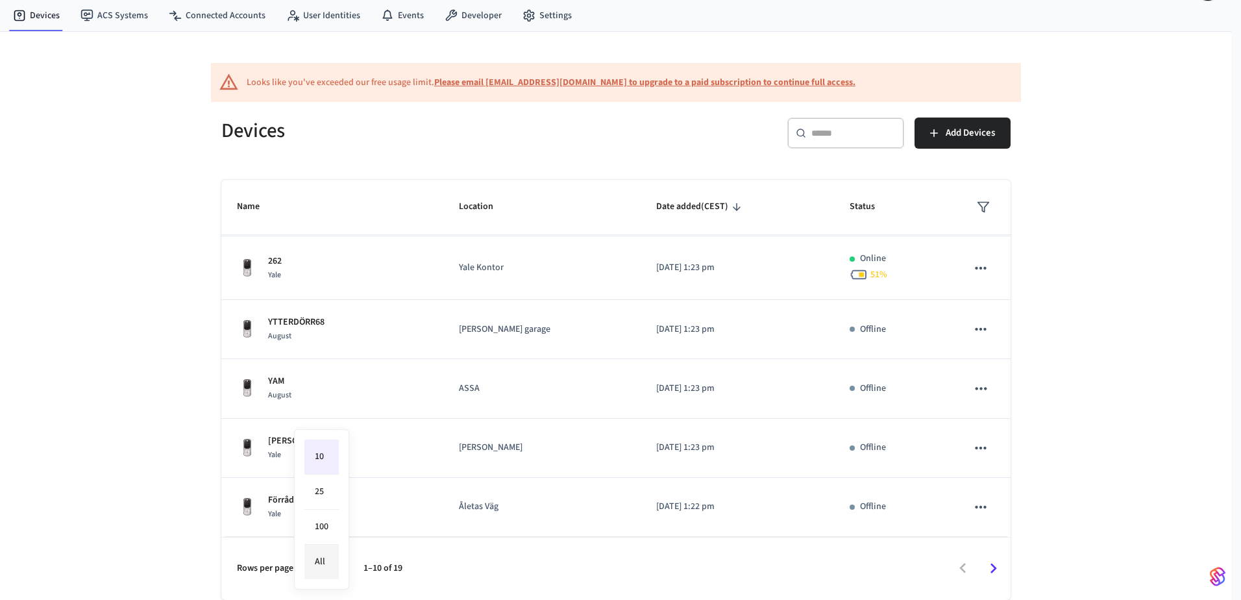
click at [328, 558] on li "All" at bounding box center [321, 561] width 34 height 34
type input "**"
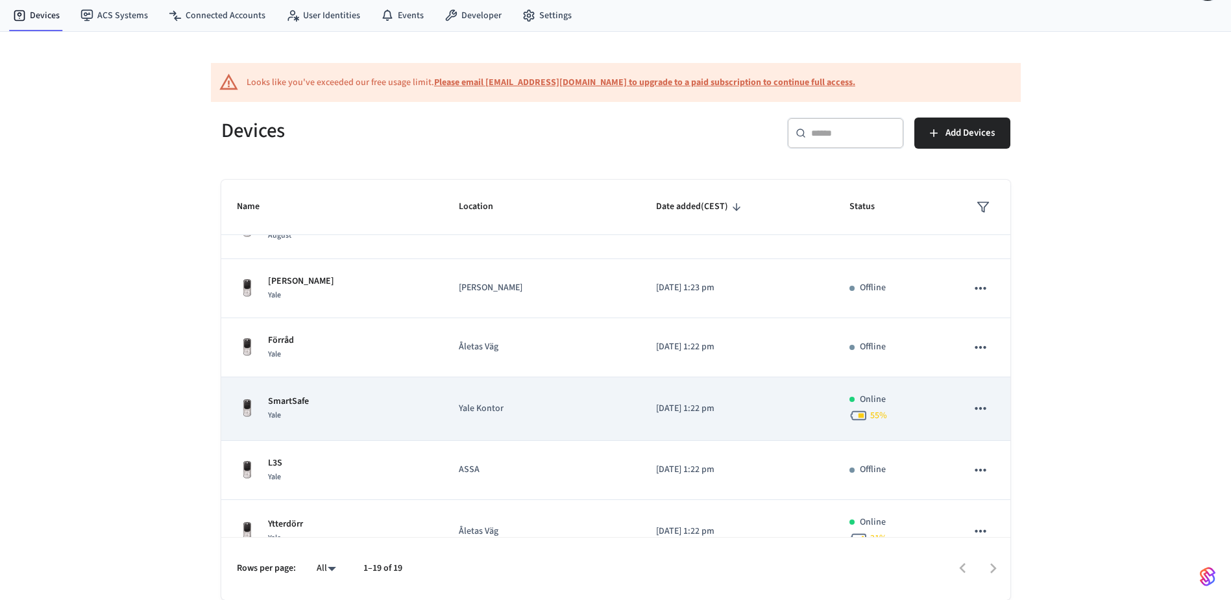
scroll to position [498, 0]
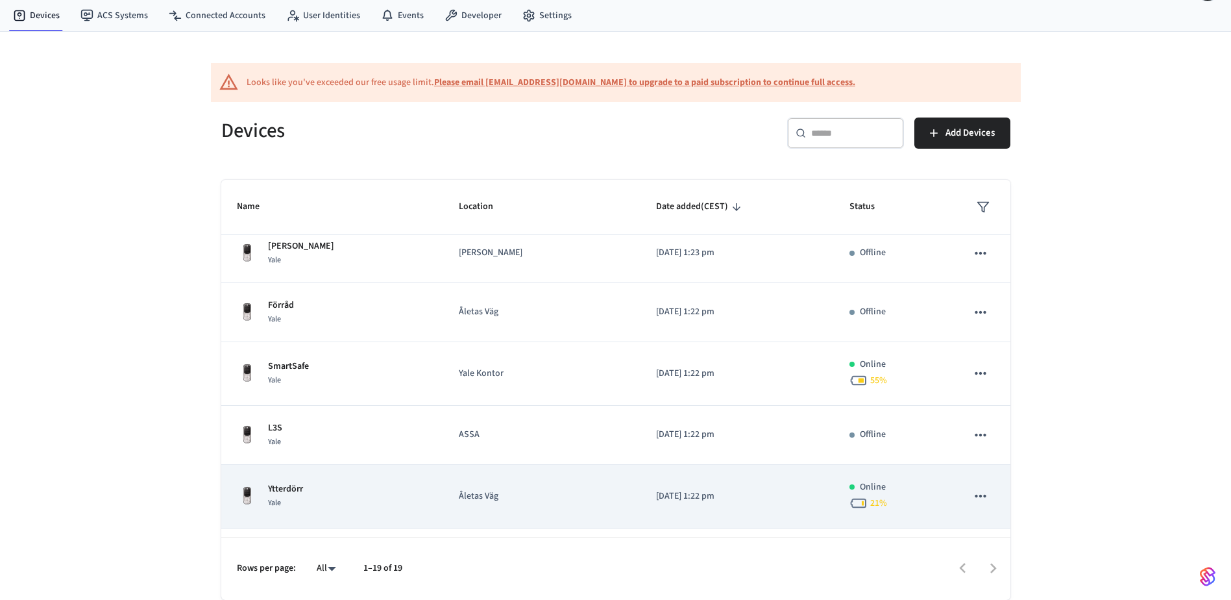
click at [282, 488] on p "Ytterdörr" at bounding box center [285, 489] width 35 height 14
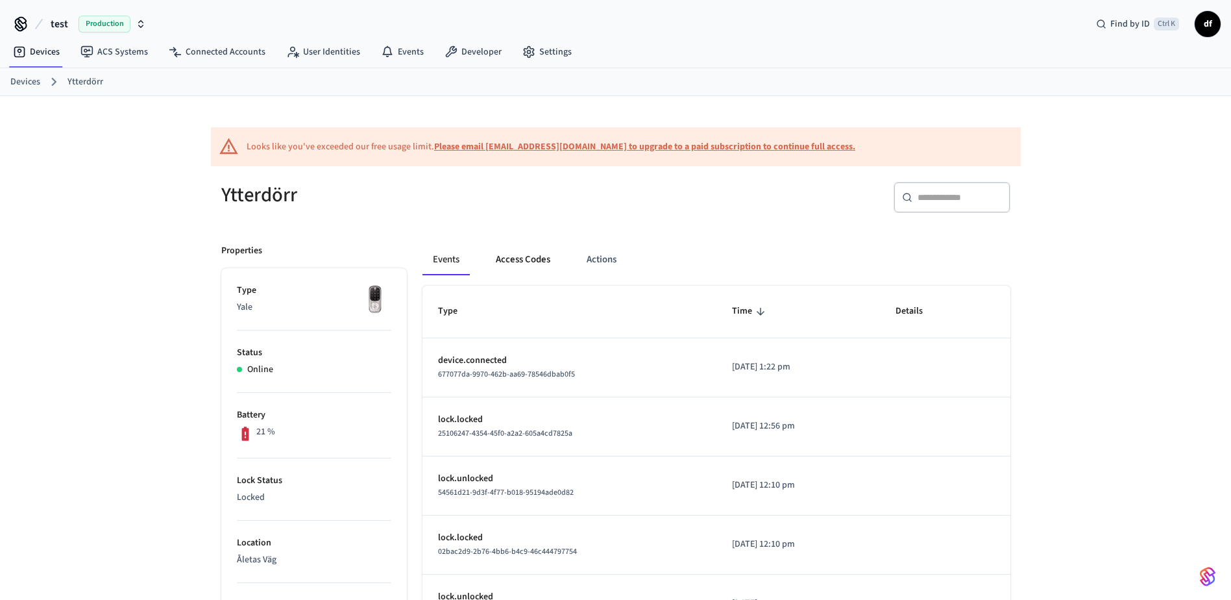
click at [518, 255] on button "Access Codes" at bounding box center [522, 259] width 75 height 31
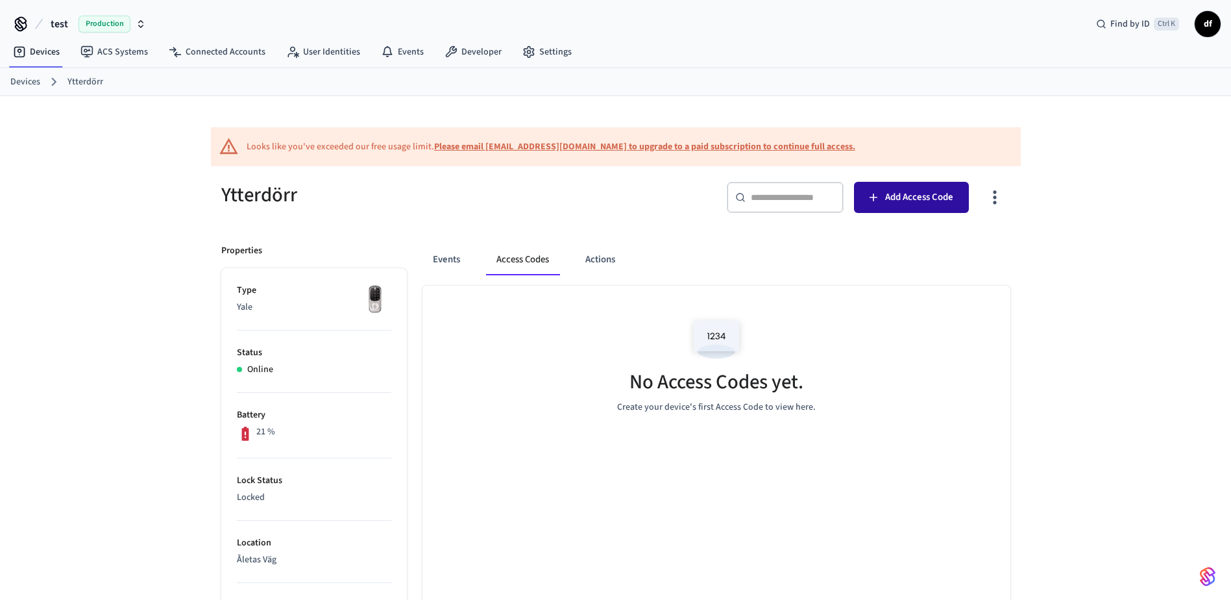
click at [881, 197] on button "Add Access Code" at bounding box center [911, 197] width 115 height 31
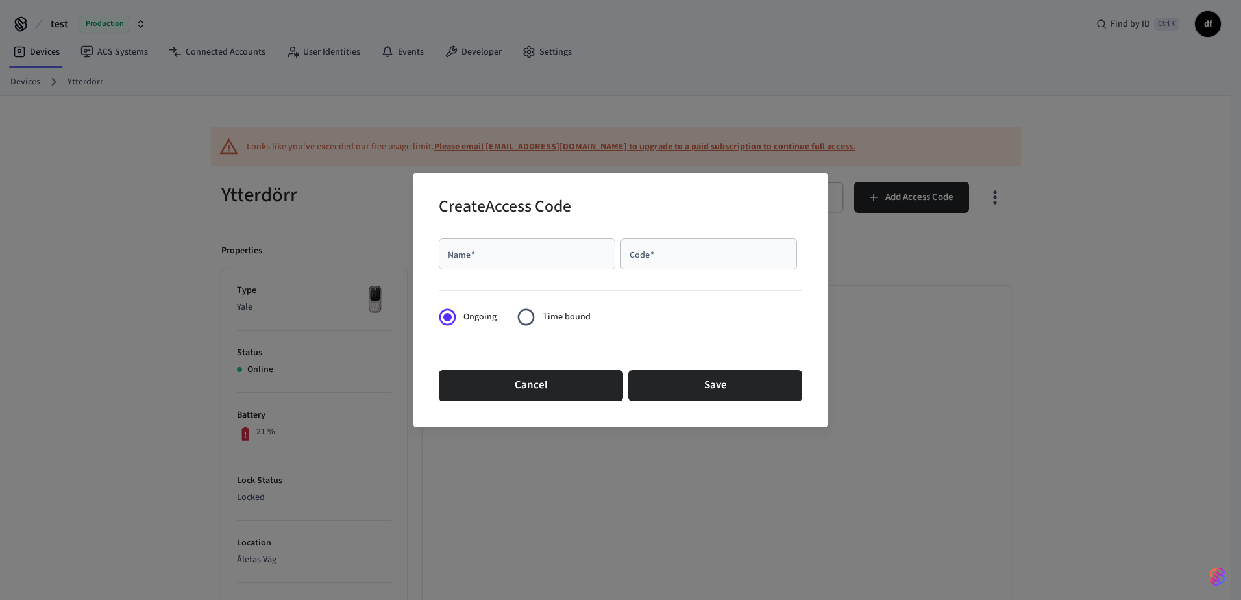
click at [500, 254] on input "Name   *" at bounding box center [526, 253] width 161 height 13
type input "*****"
click at [657, 247] on input "Code   *" at bounding box center [708, 253] width 161 height 13
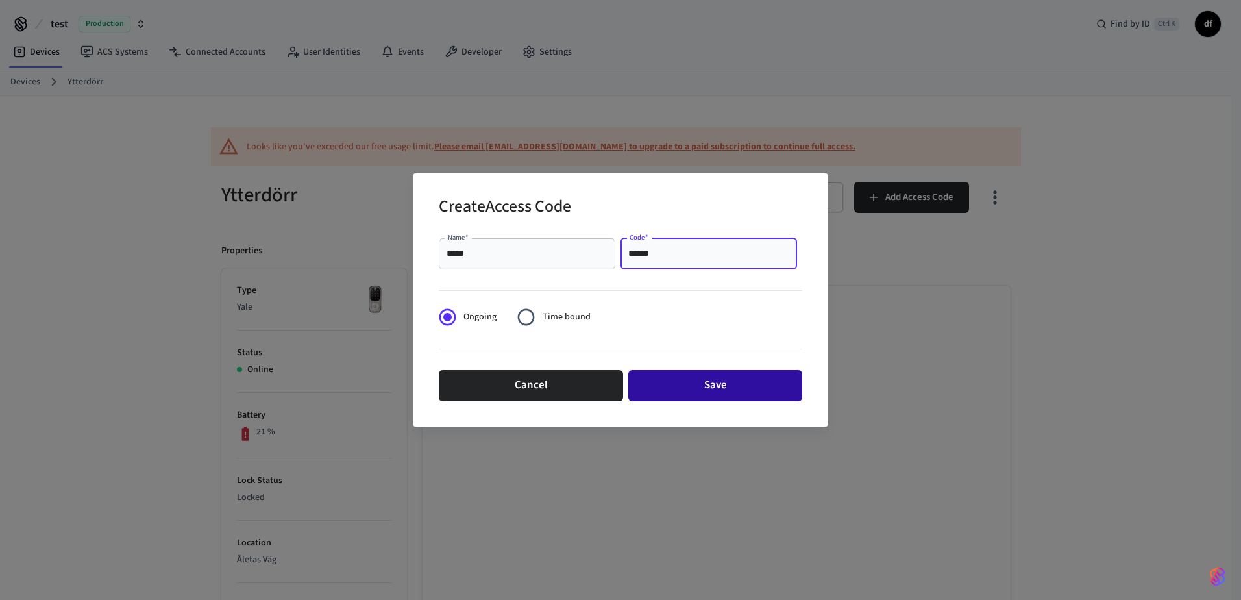
type input "******"
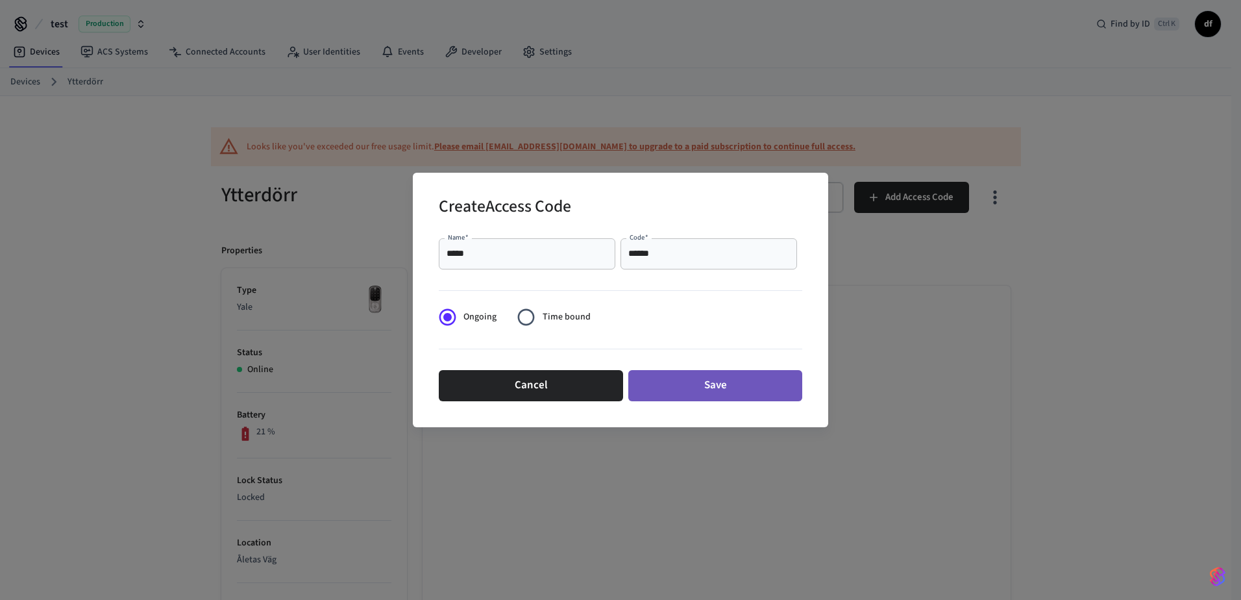
click at [700, 386] on button "Save" at bounding box center [715, 385] width 174 height 31
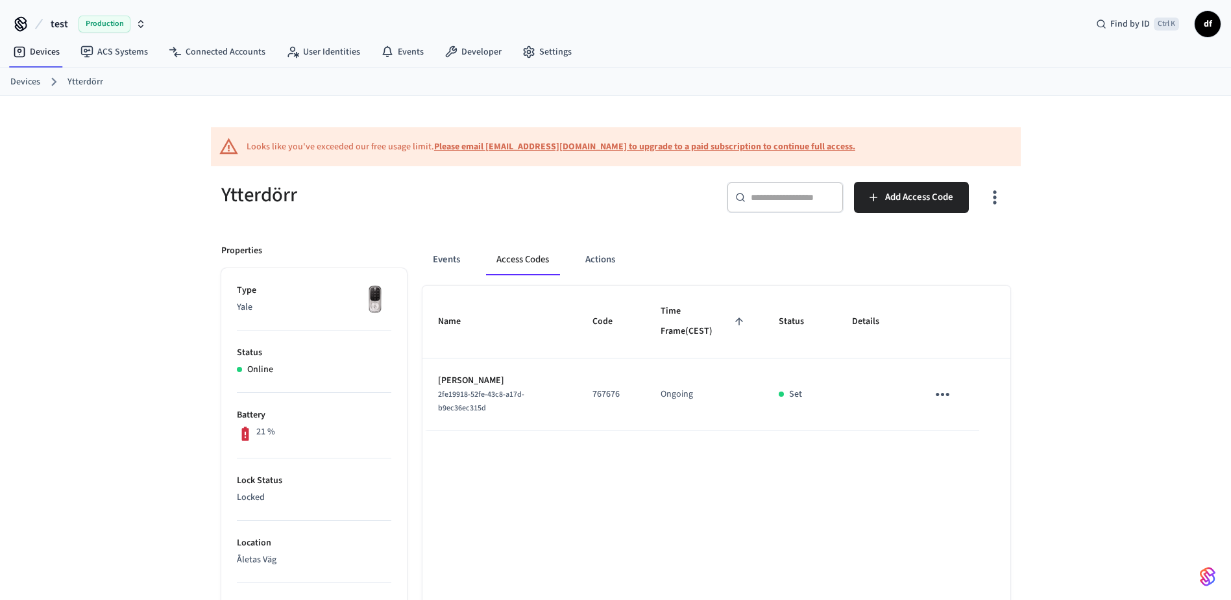
click at [18, 77] on link "Devices" at bounding box center [25, 82] width 30 height 14
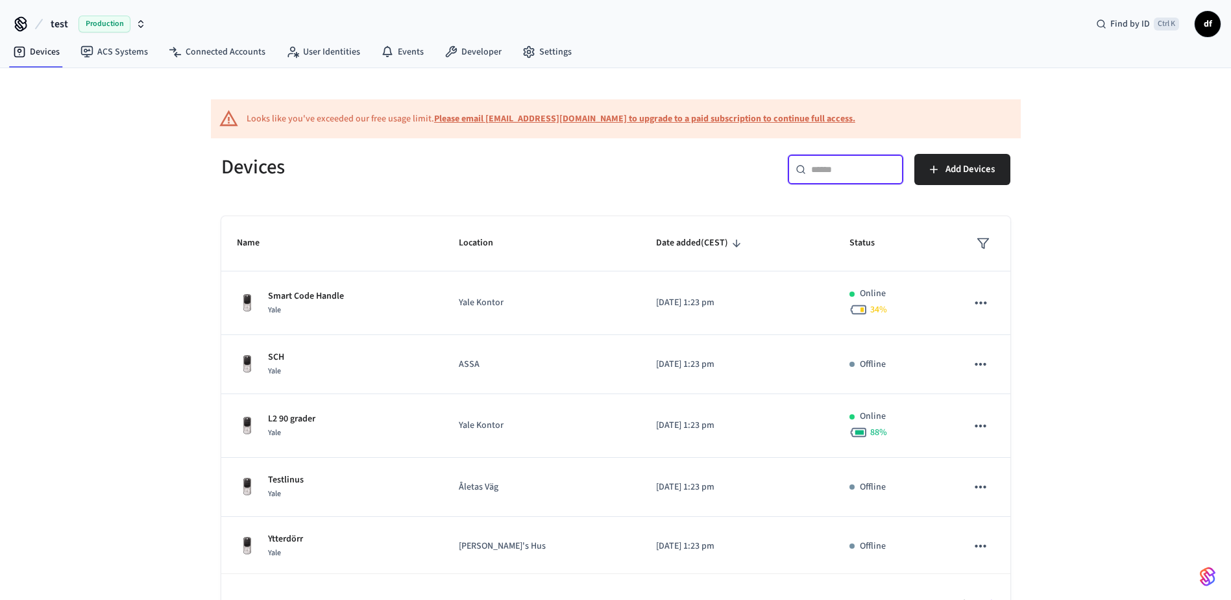
click at [849, 165] on input "text" at bounding box center [853, 169] width 84 height 13
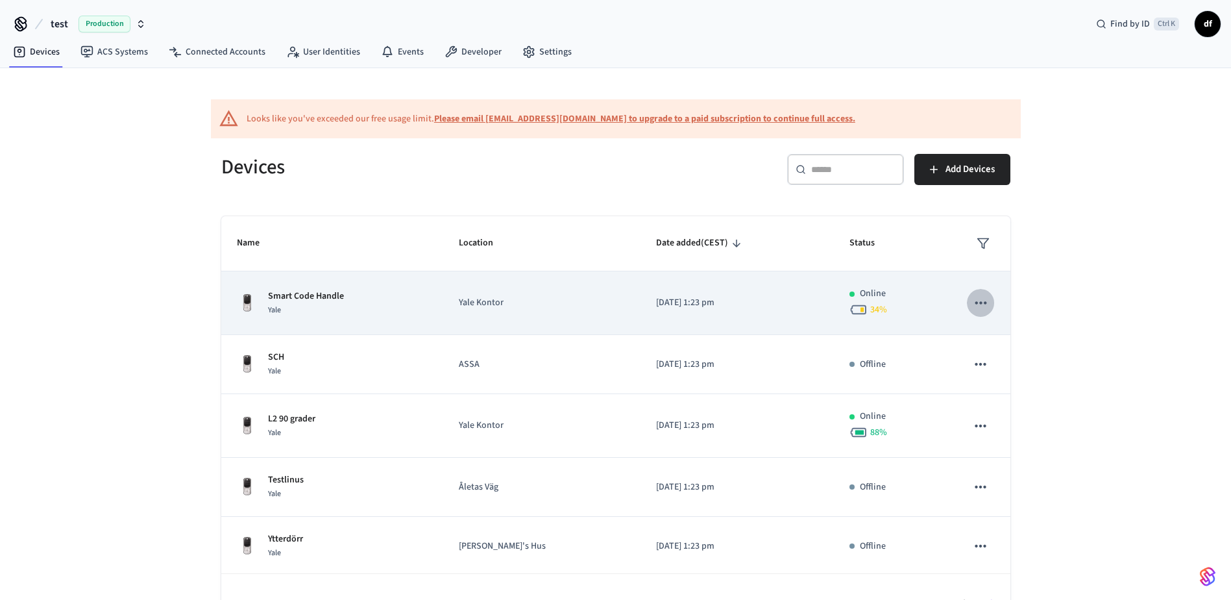
click at [967, 291] on button "sticky table" at bounding box center [980, 302] width 27 height 27
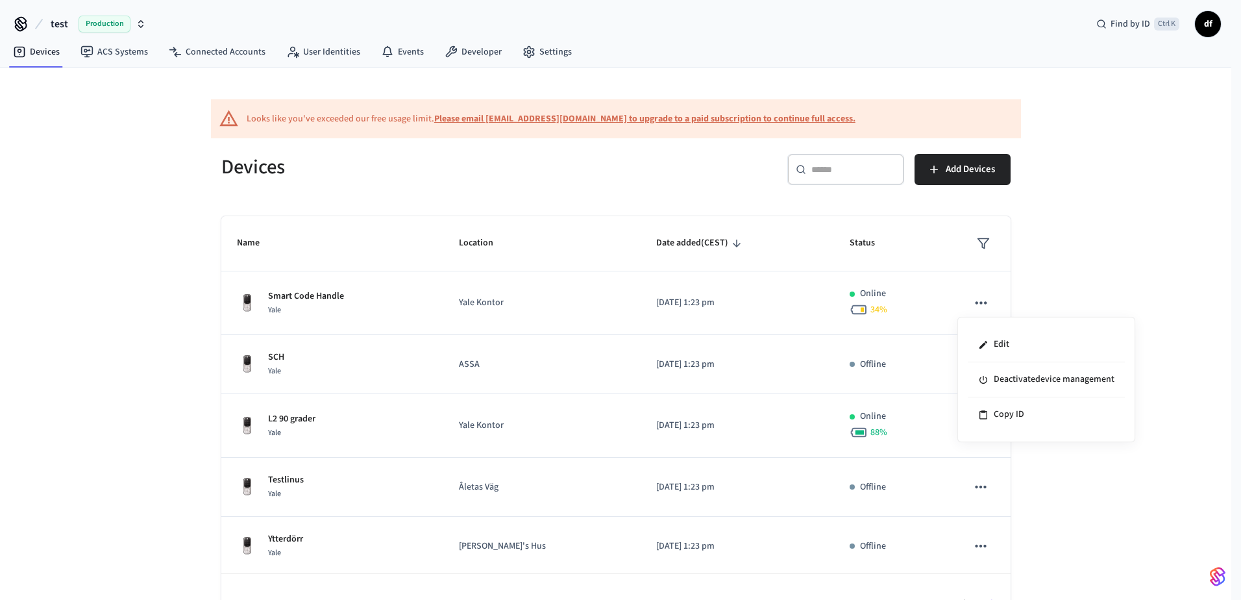
click at [966, 298] on div at bounding box center [620, 300] width 1241 height 600
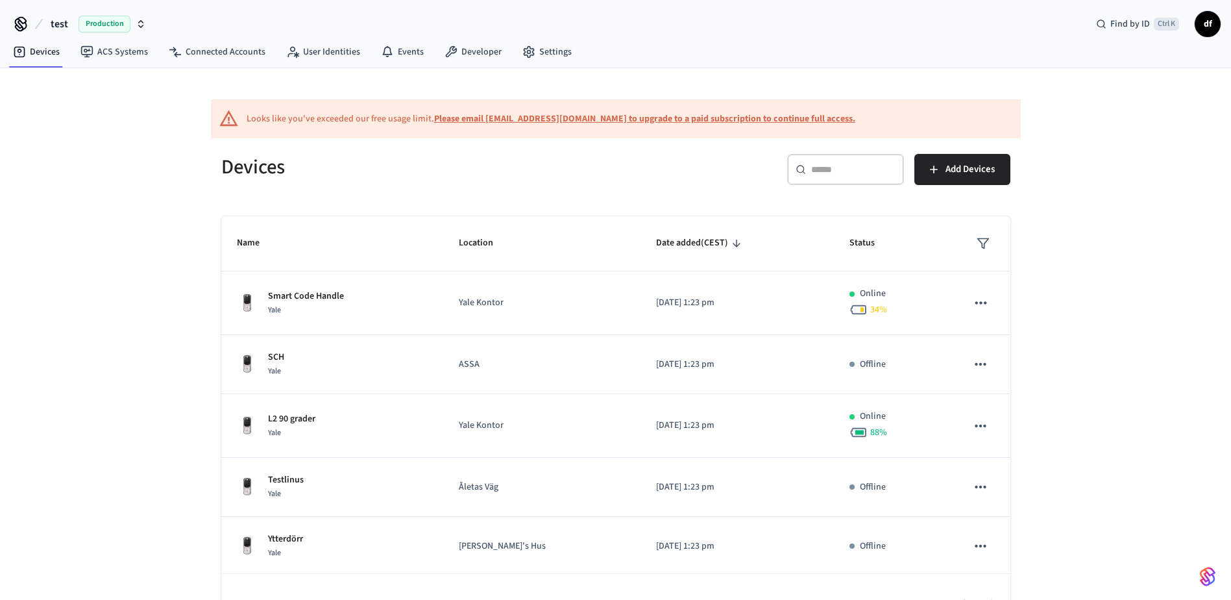
click at [138, 270] on div "Looks like you've exceeded our free usage limit. Please email [EMAIL_ADDRESS][D…" at bounding box center [615, 352] width 1231 height 568
click at [398, 47] on link "Events" at bounding box center [403, 51] width 64 height 23
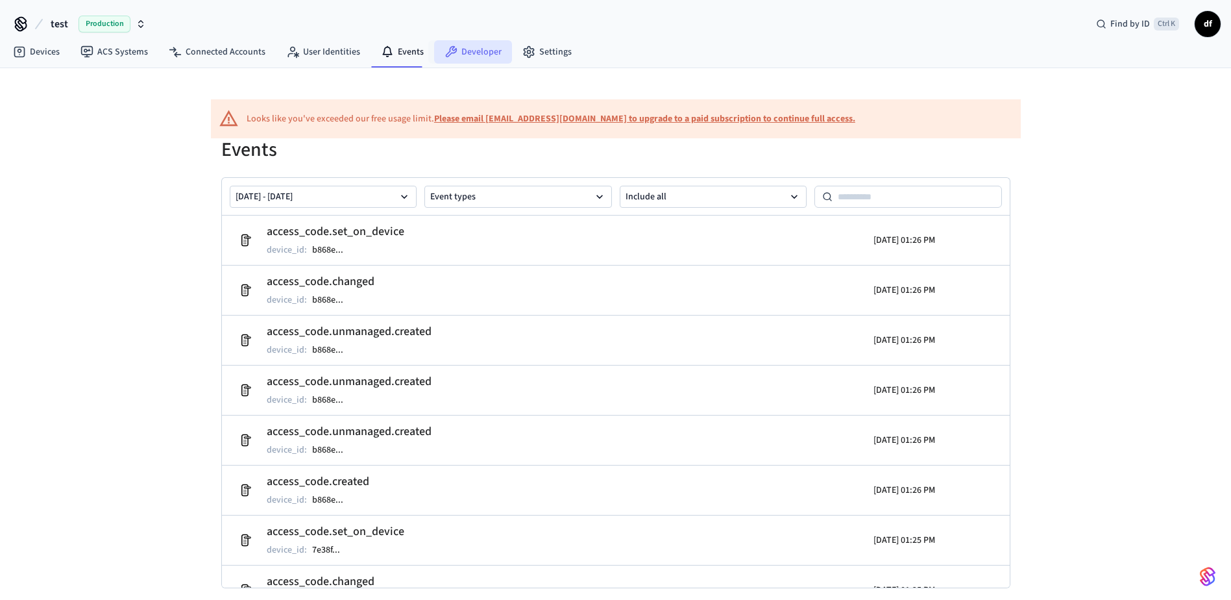
click at [465, 53] on link "Developer" at bounding box center [473, 51] width 78 height 23
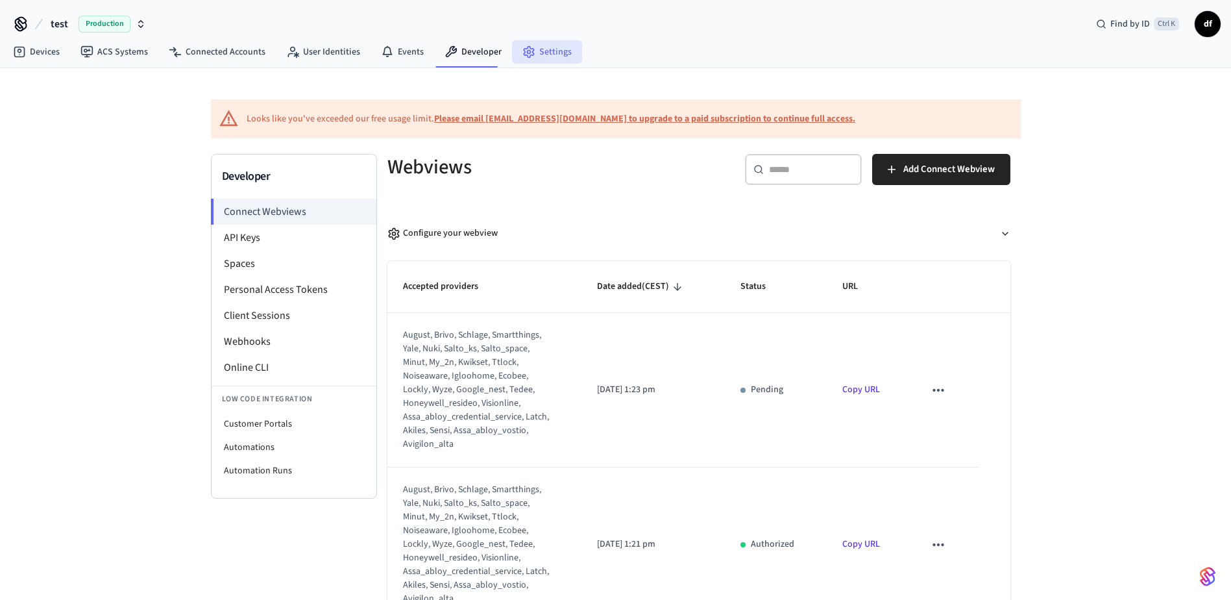
click at [554, 55] on link "Settings" at bounding box center [547, 51] width 70 height 23
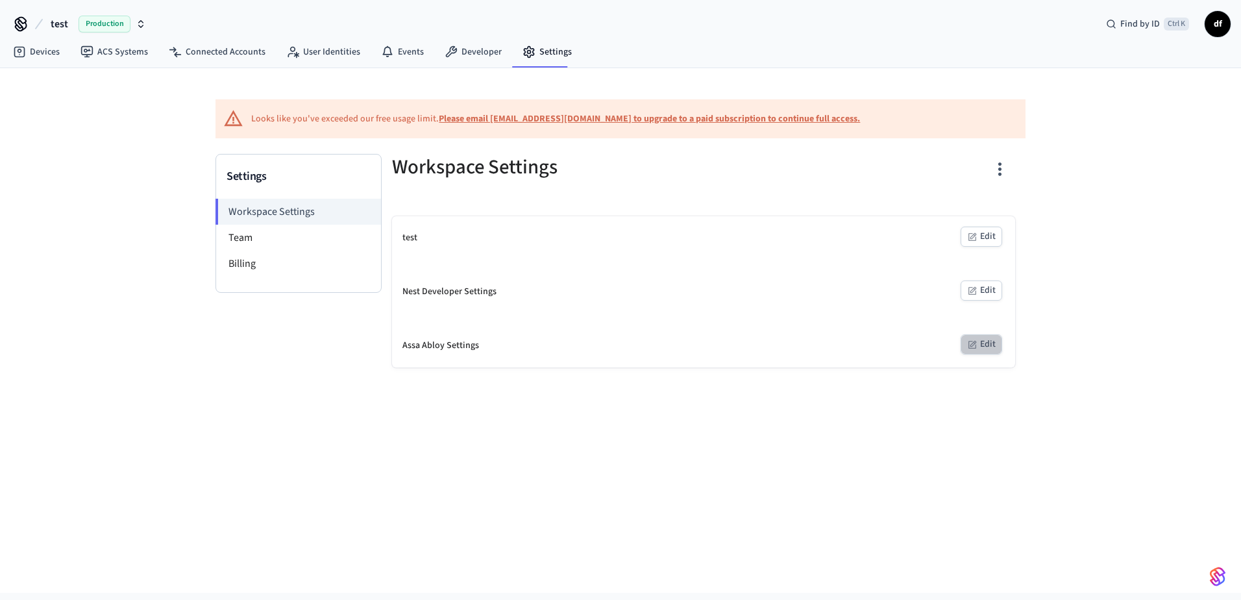
click at [986, 342] on button "Edit" at bounding box center [981, 344] width 42 height 20
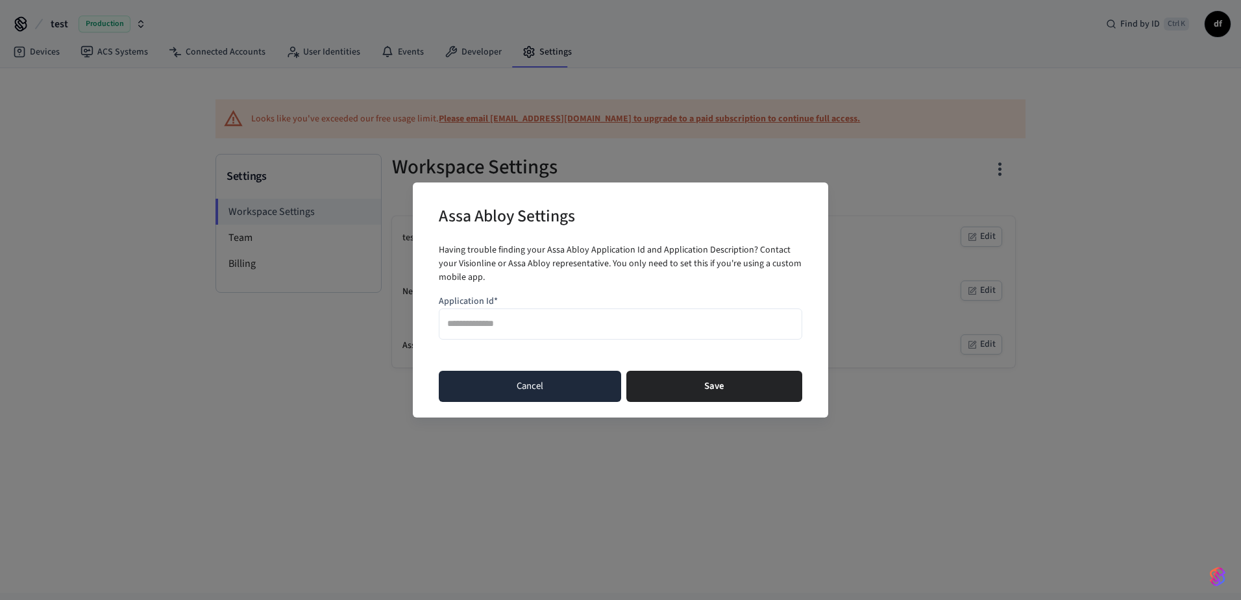
click at [578, 383] on button "Cancel" at bounding box center [530, 386] width 182 height 31
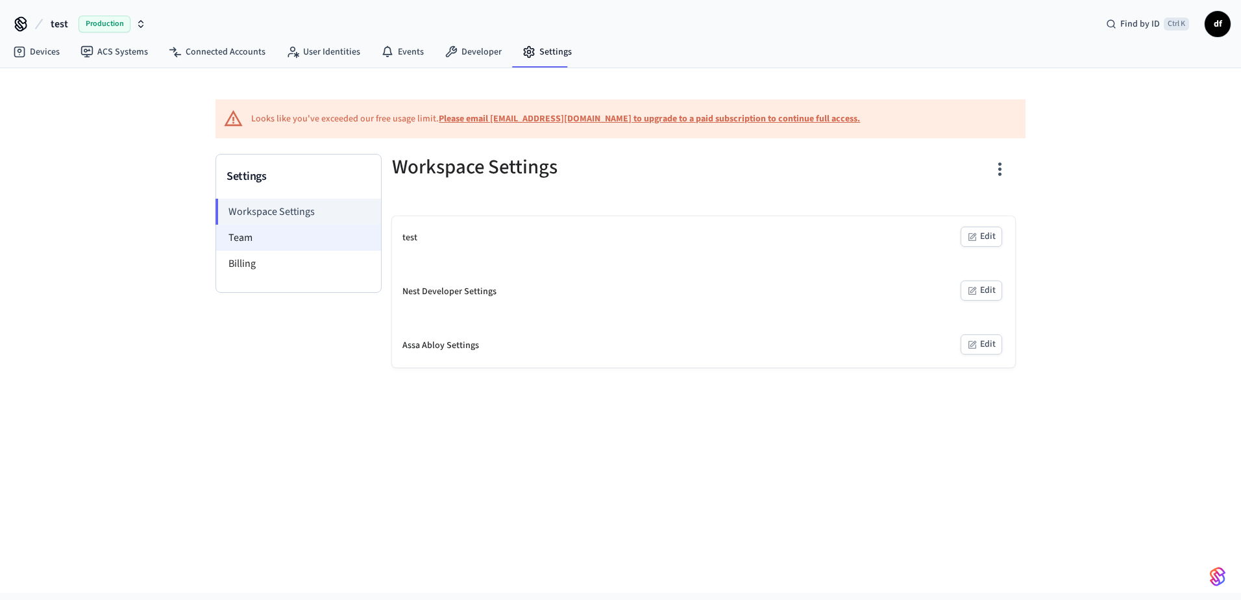
click at [254, 235] on li "Team" at bounding box center [298, 238] width 165 height 26
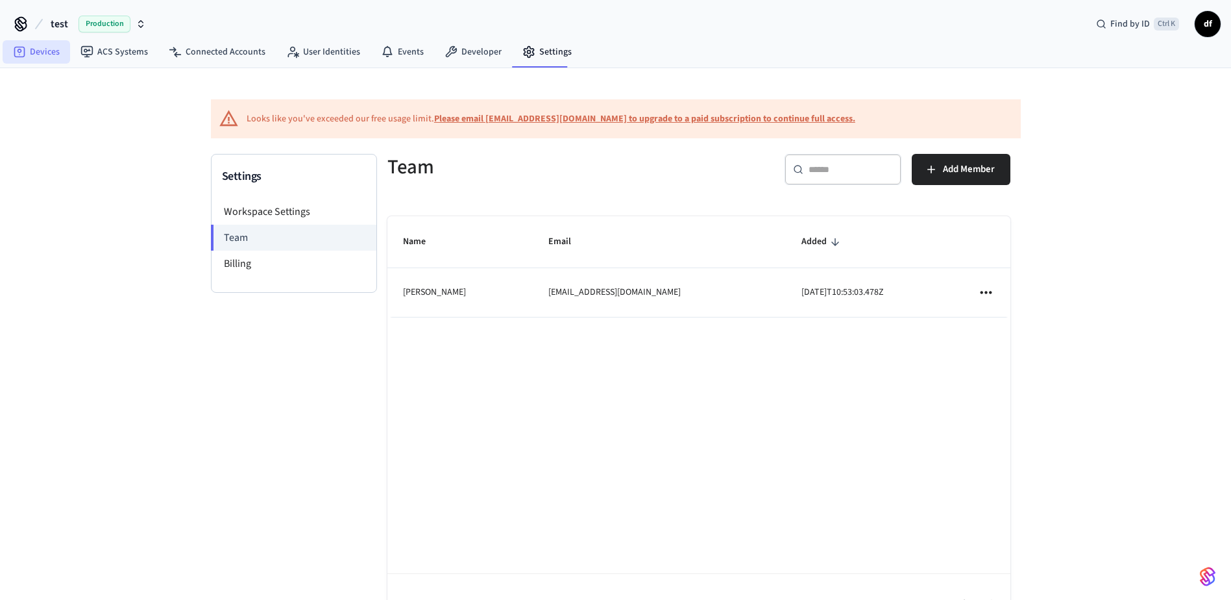
click at [39, 52] on link "Devices" at bounding box center [36, 51] width 67 height 23
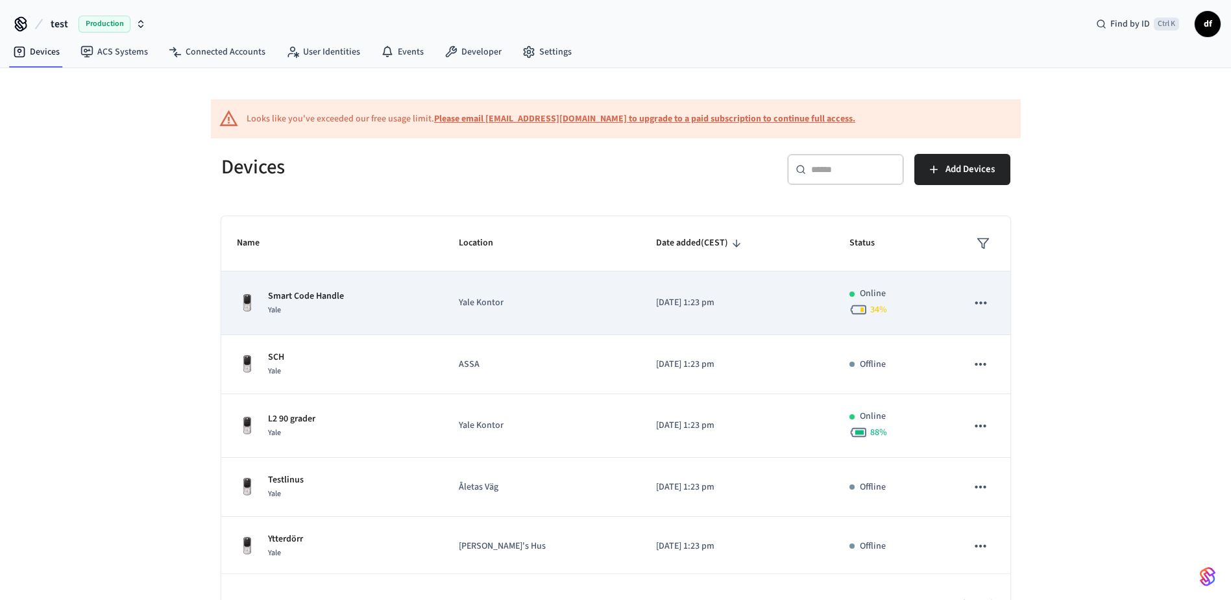
click at [374, 293] on div "Smart Code Handle Yale" at bounding box center [332, 302] width 191 height 27
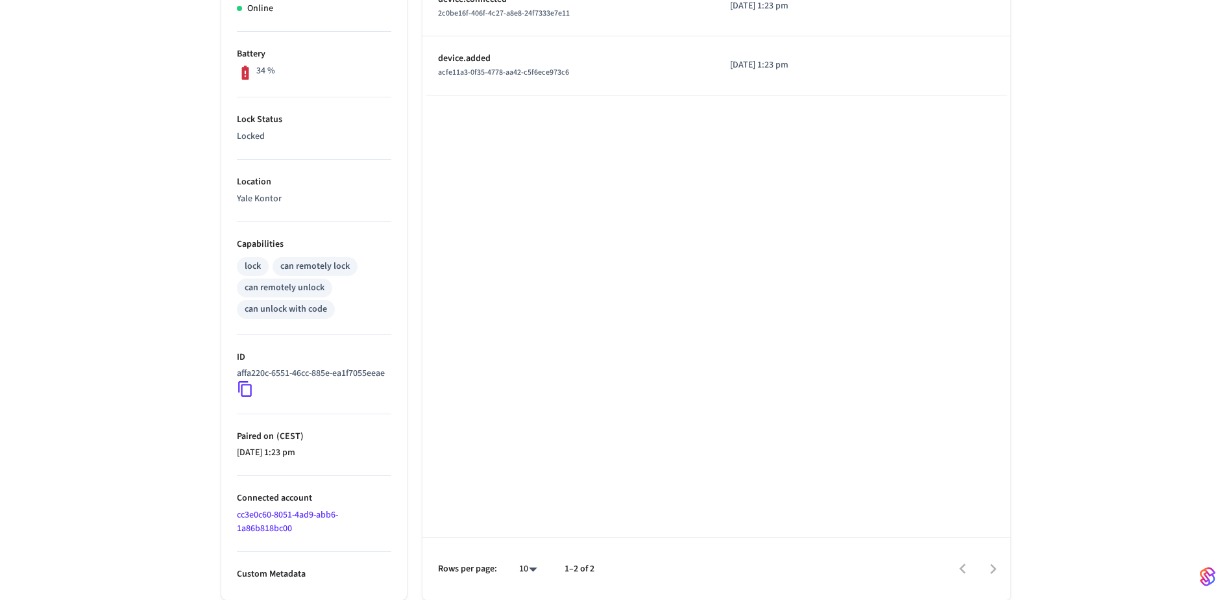
scroll to position [374, 0]
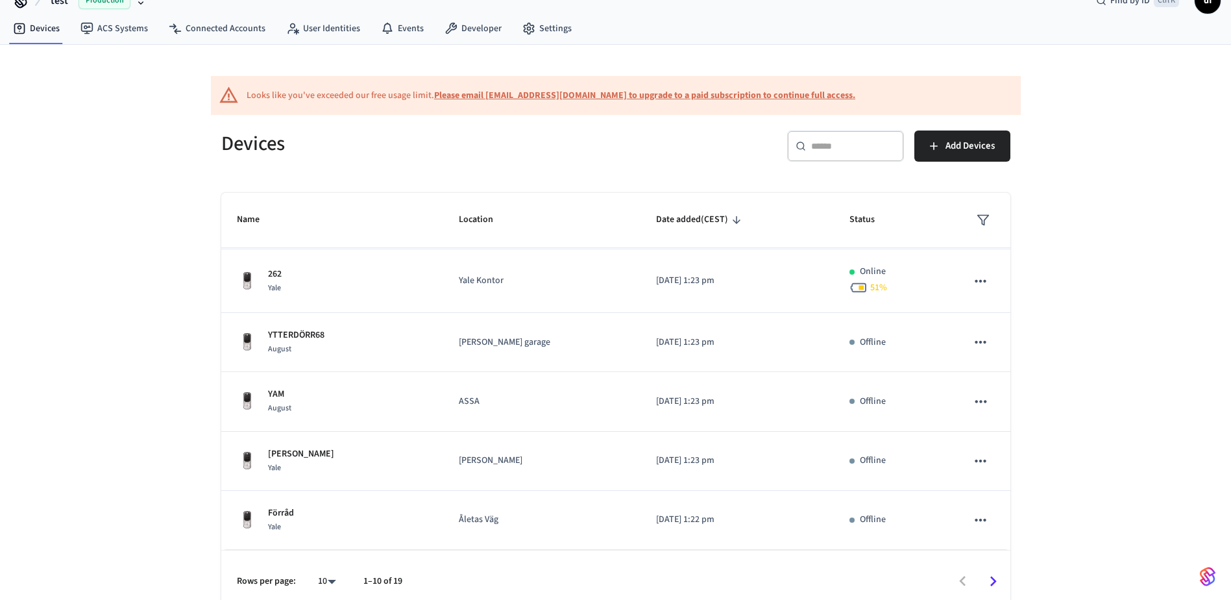
scroll to position [36, 0]
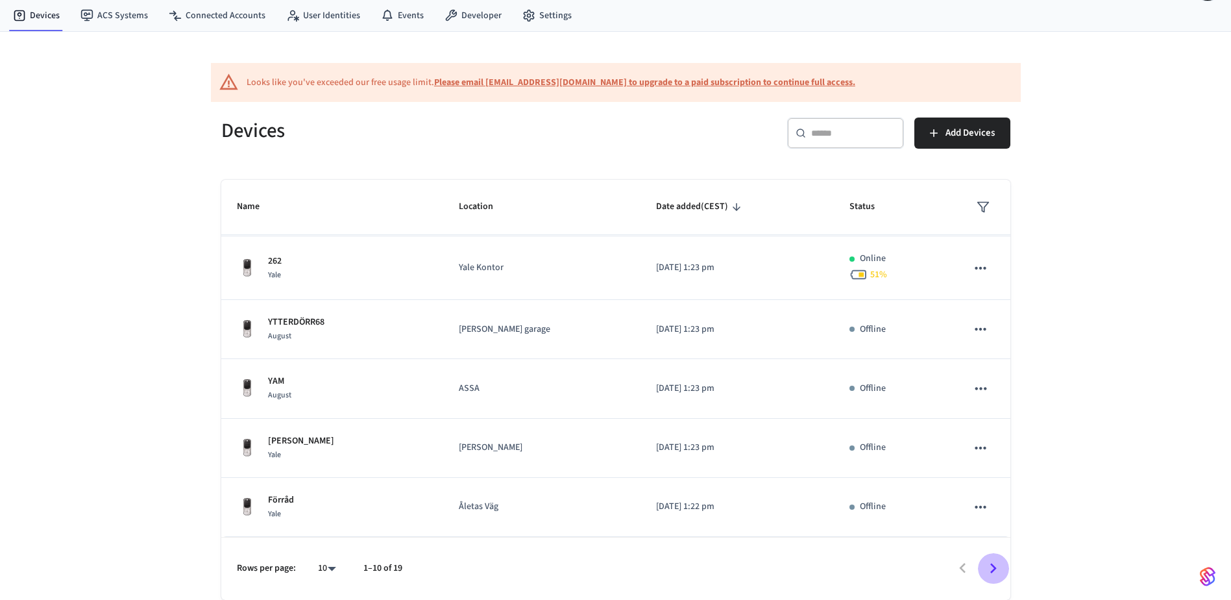
click at [993, 570] on icon "Go to next page" at bounding box center [993, 568] width 6 height 10
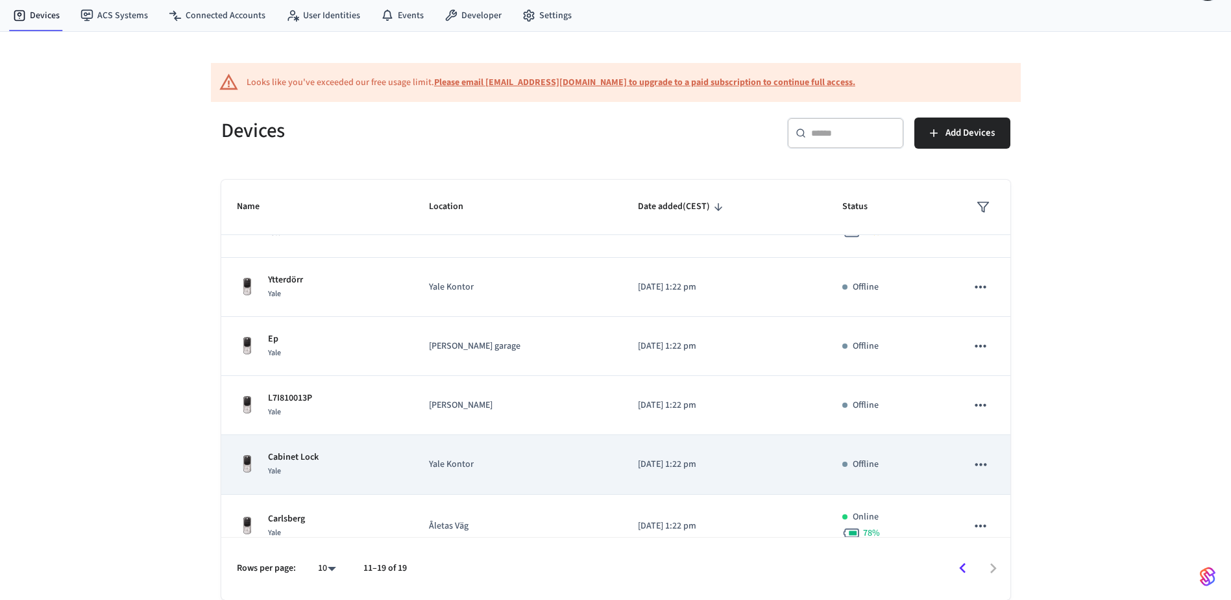
scroll to position [249, 0]
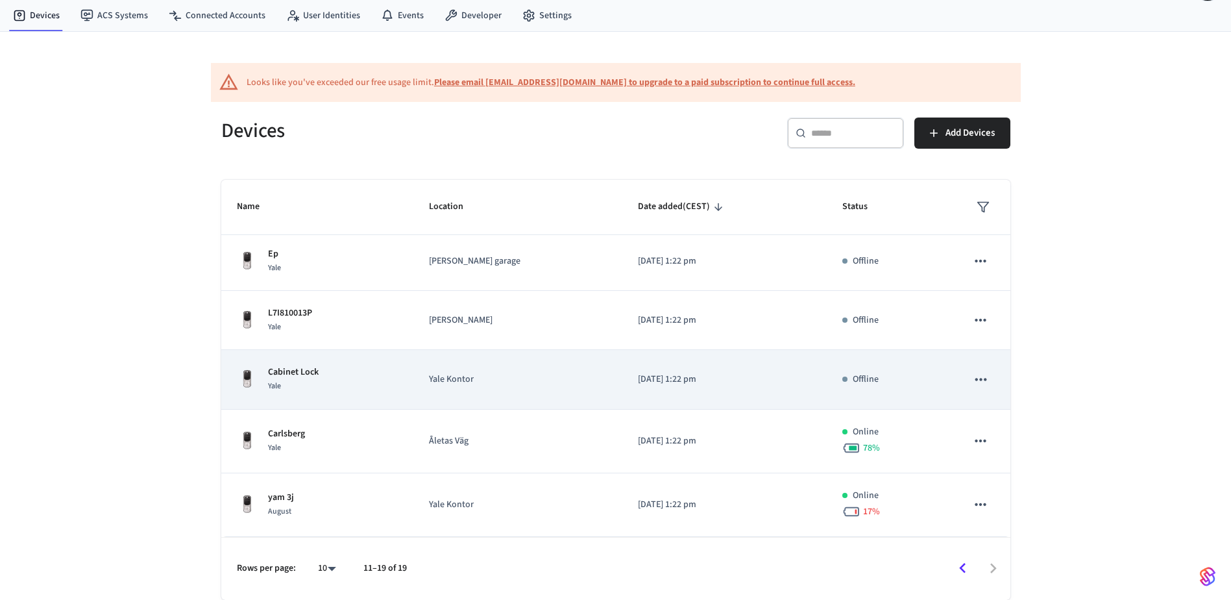
click at [392, 438] on div "Carlsberg Yale" at bounding box center [317, 440] width 161 height 27
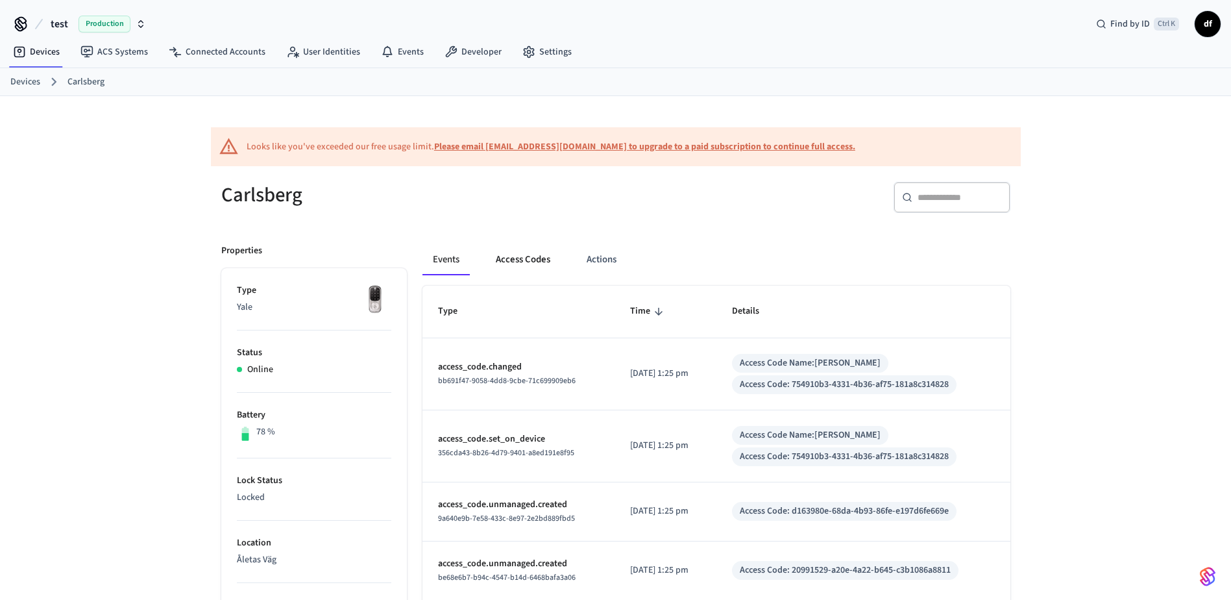
click at [525, 250] on button "Access Codes" at bounding box center [522, 259] width 75 height 31
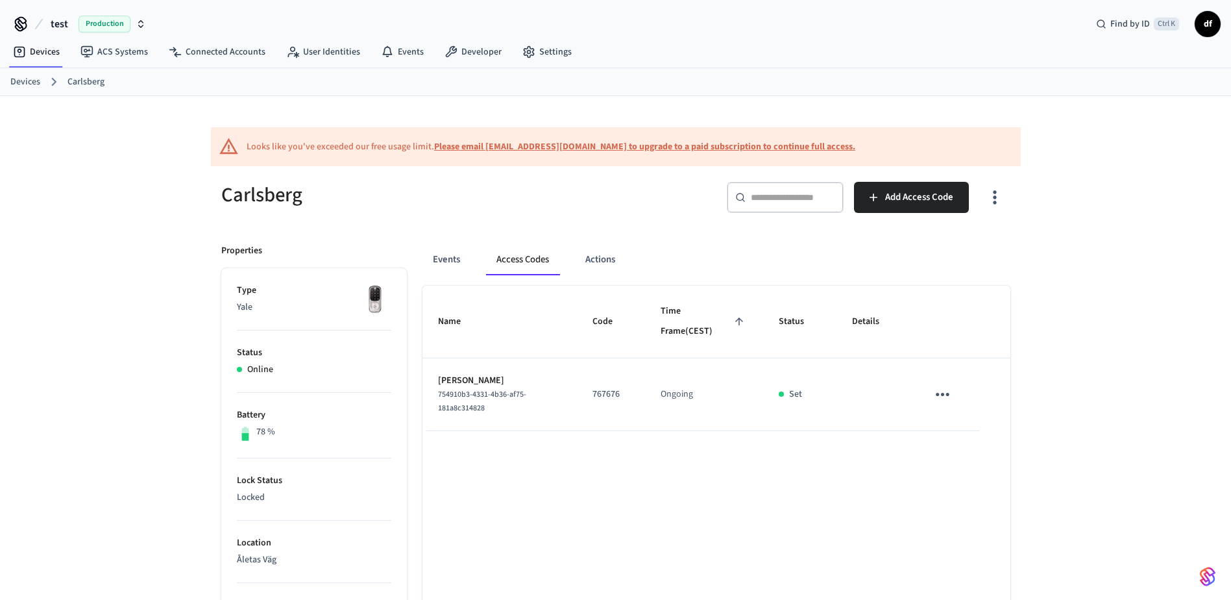
click at [948, 398] on icon "sticky table" at bounding box center [942, 394] width 20 height 20
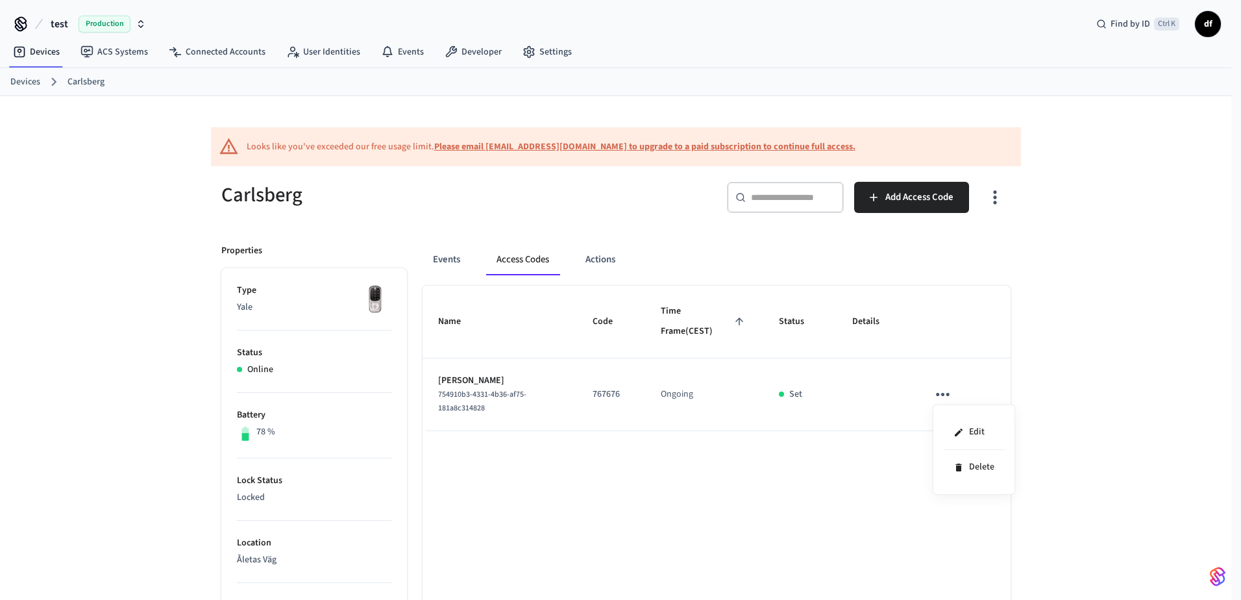
click at [814, 469] on div at bounding box center [620, 300] width 1241 height 600
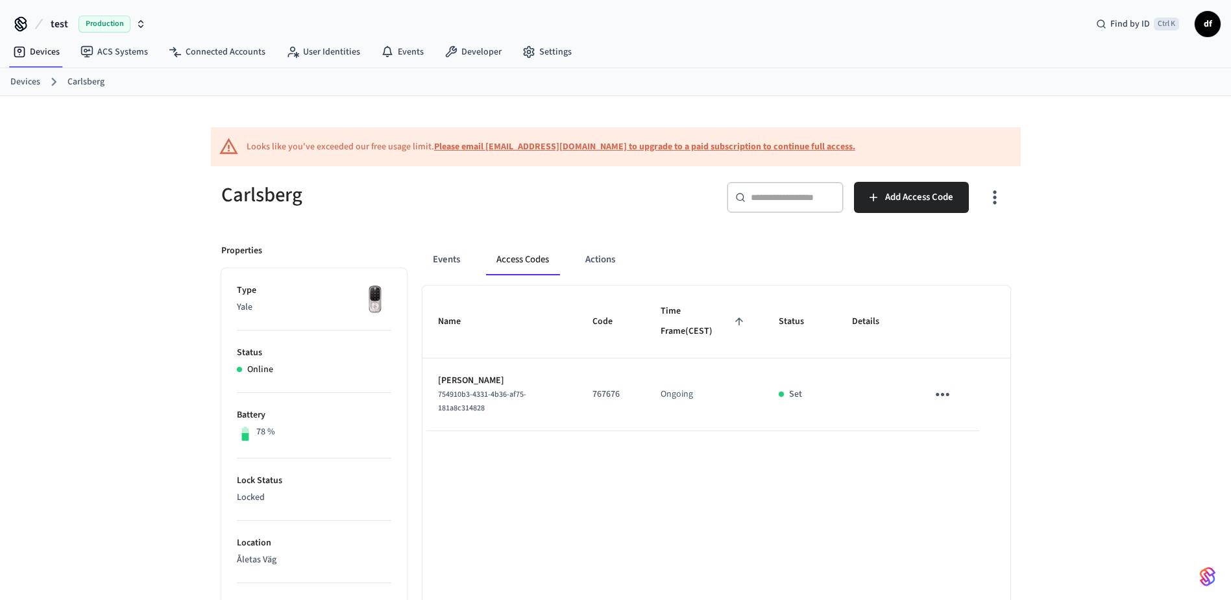
scroll to position [65, 0]
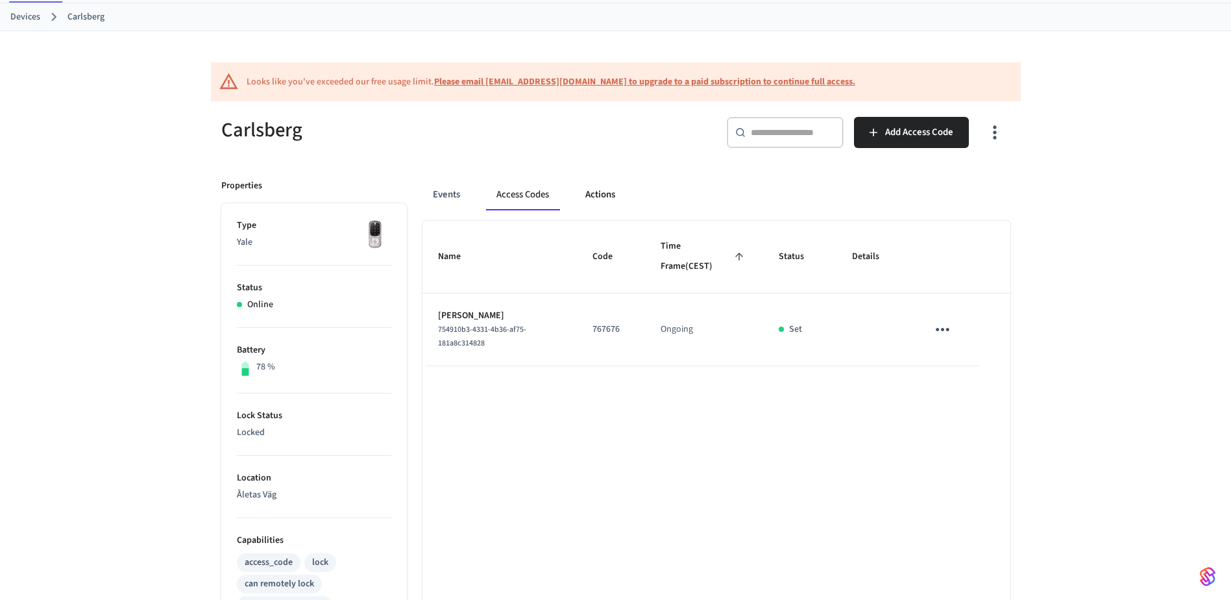
click at [618, 206] on button "Actions" at bounding box center [600, 194] width 51 height 31
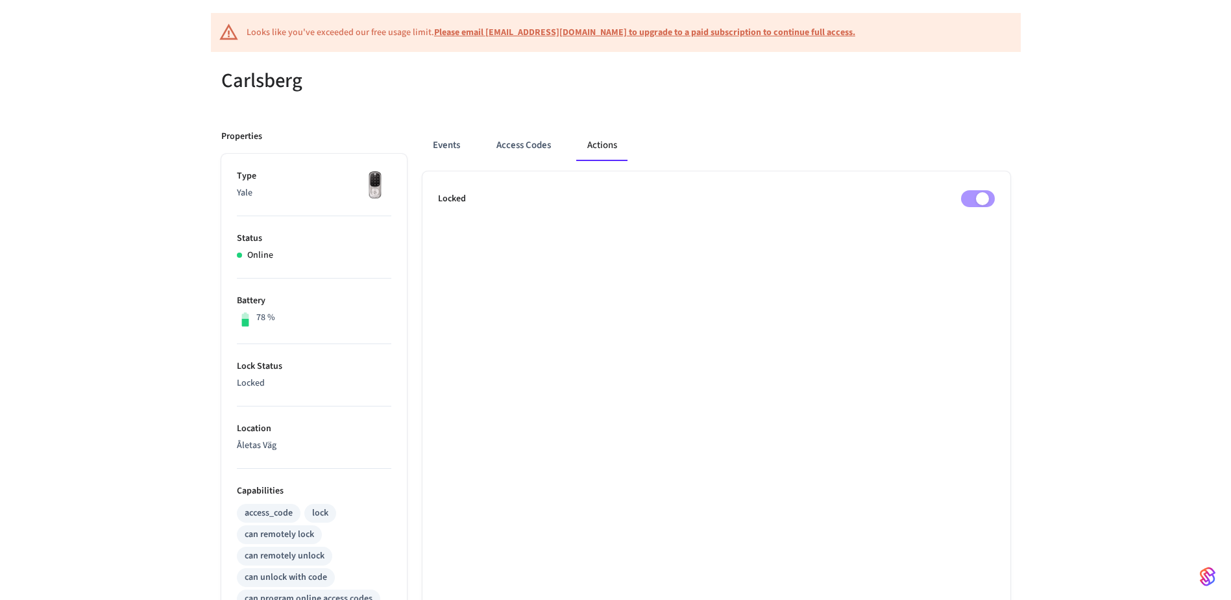
scroll to position [195, 0]
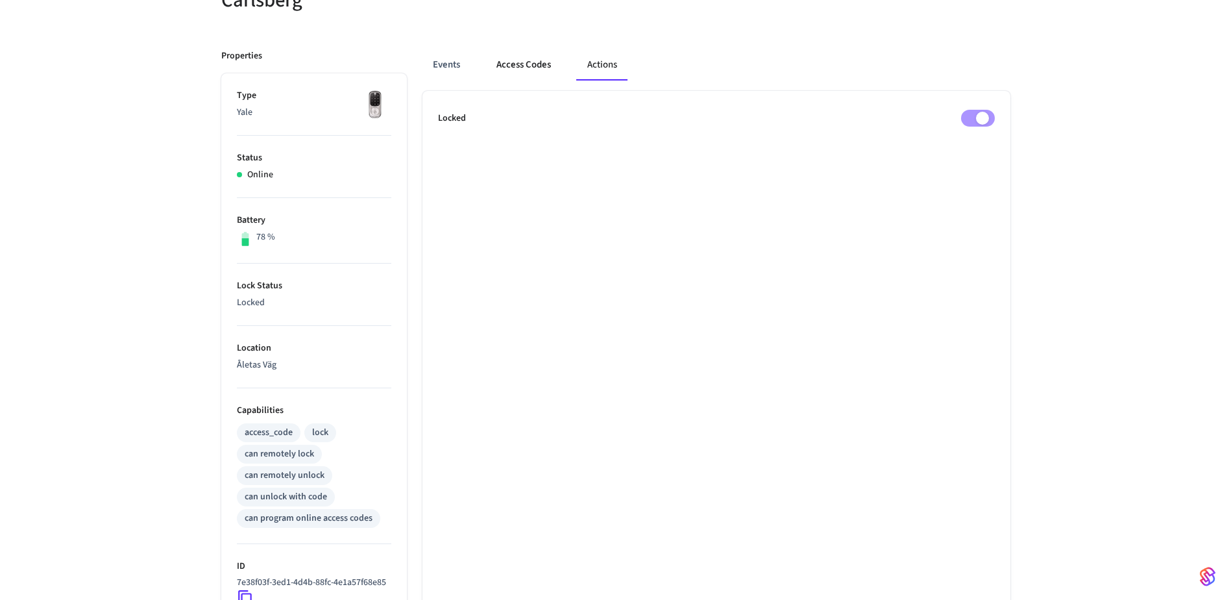
click at [507, 69] on button "Access Codes" at bounding box center [523, 64] width 75 height 31
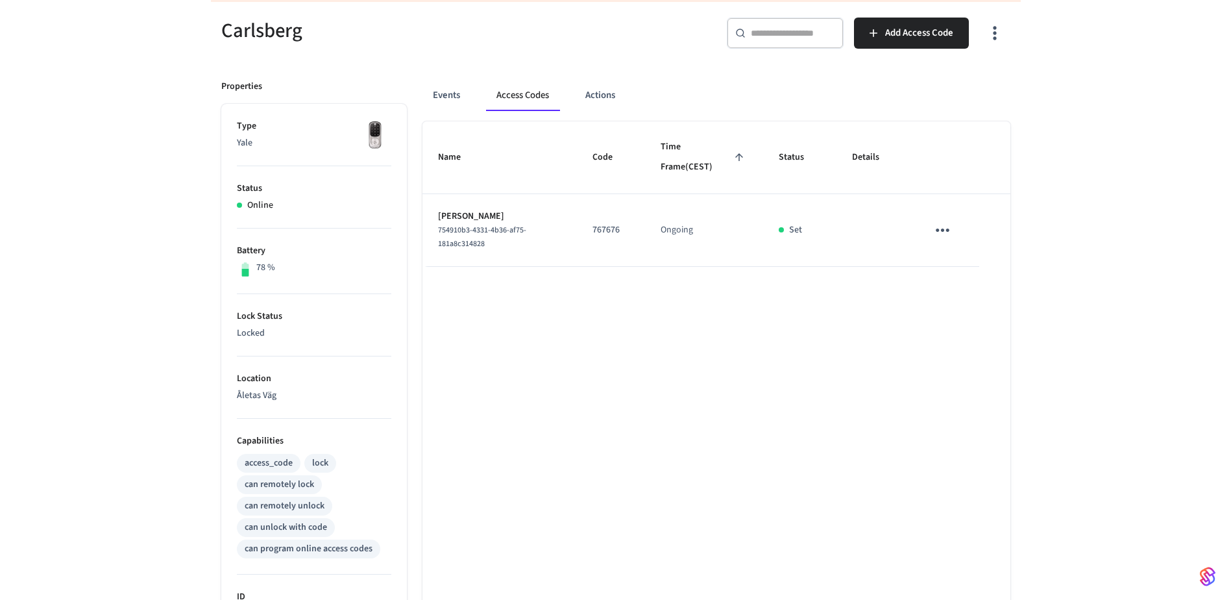
scroll to position [0, 0]
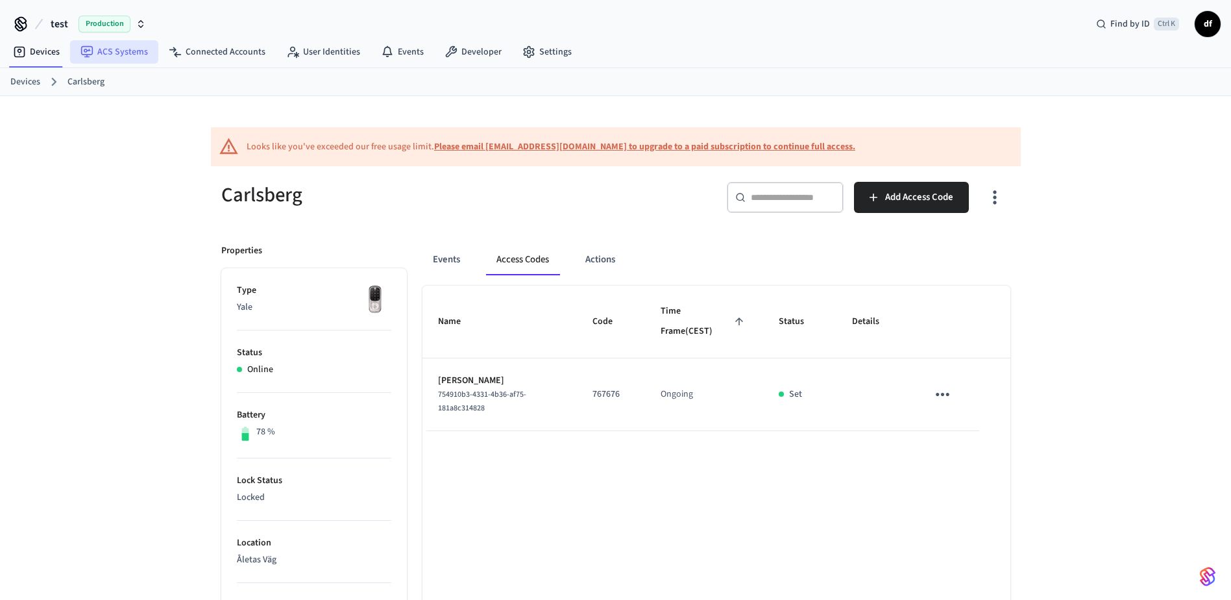
click at [97, 55] on link "ACS Systems" at bounding box center [114, 51] width 88 height 23
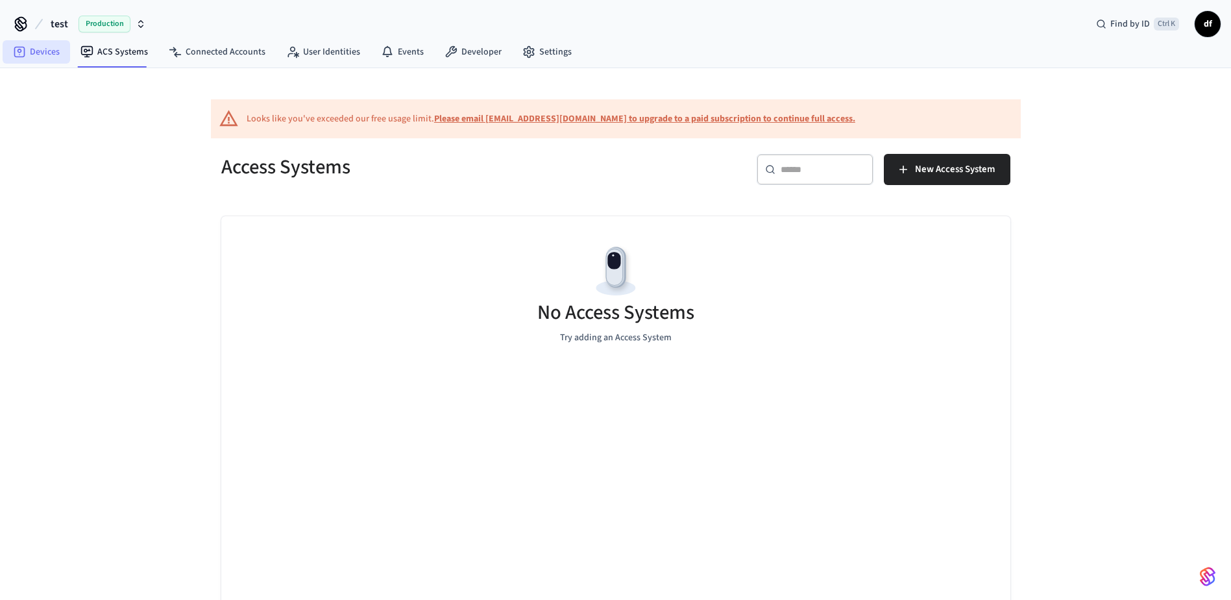
click at [38, 55] on link "Devices" at bounding box center [36, 51] width 67 height 23
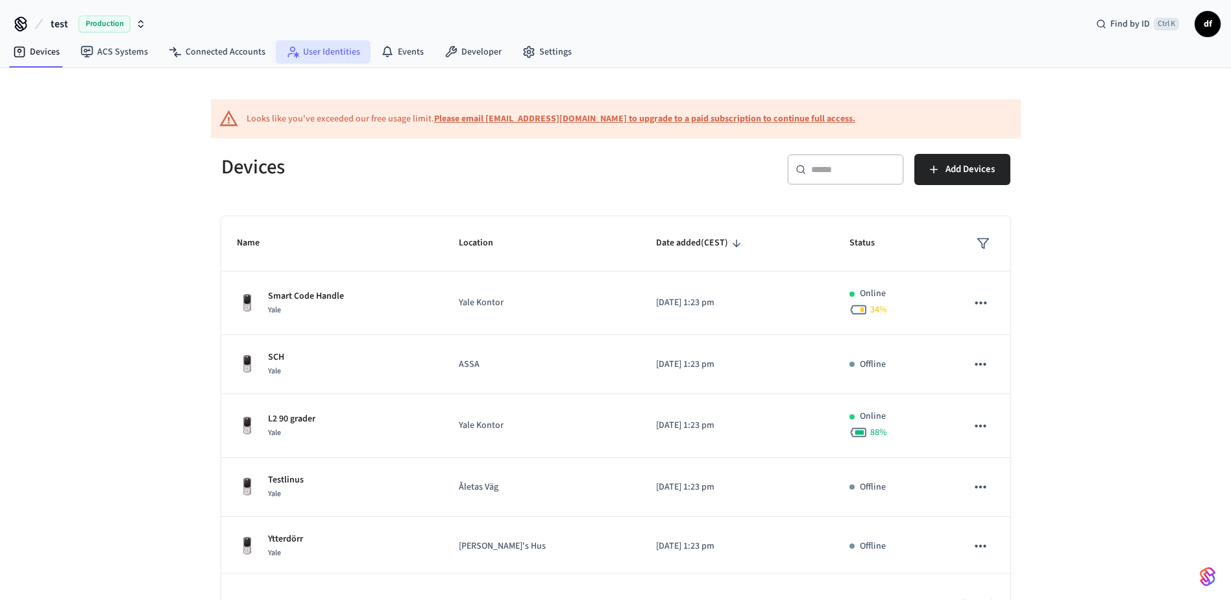
click at [332, 47] on link "User Identities" at bounding box center [323, 51] width 95 height 23
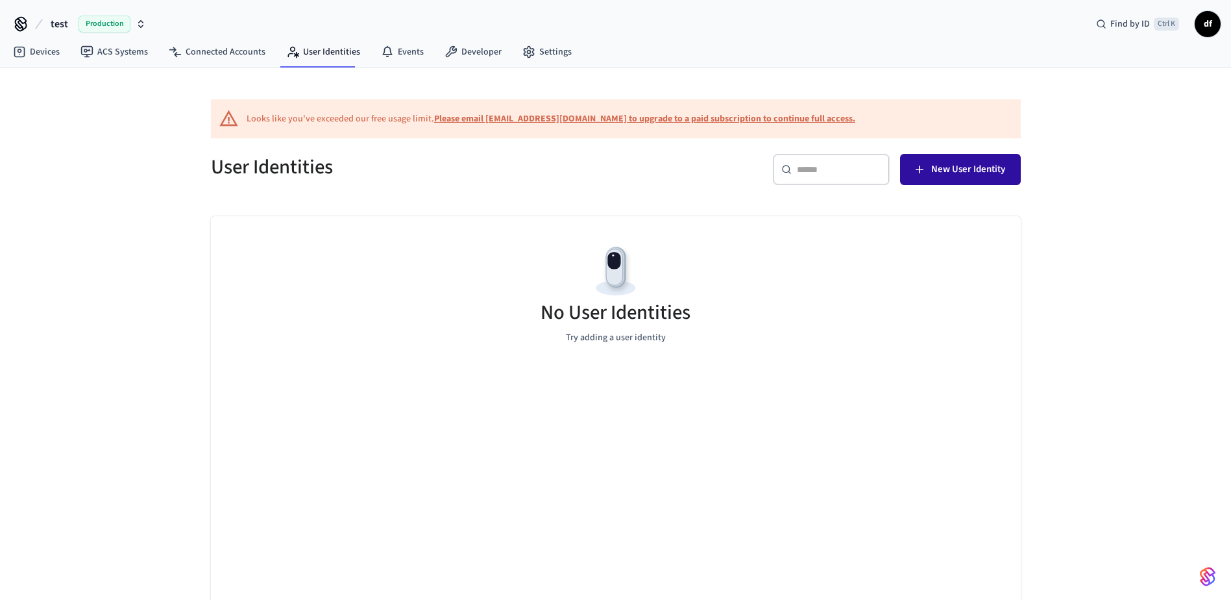
click at [979, 163] on span "New User Identity" at bounding box center [968, 169] width 74 height 17
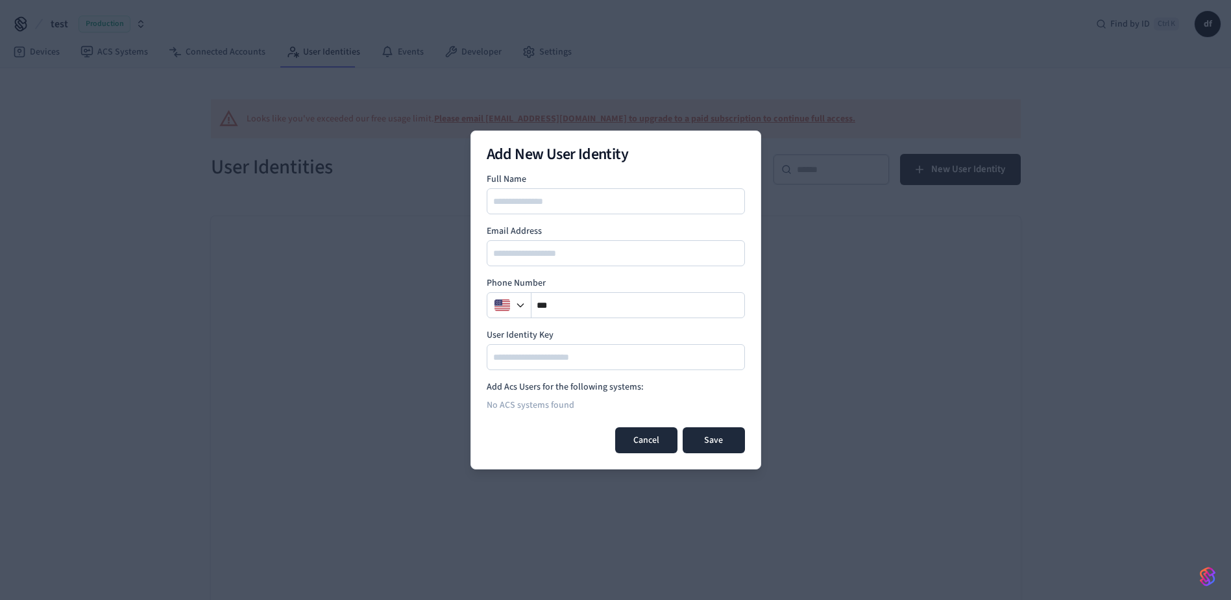
click at [639, 444] on button "Cancel" at bounding box center [646, 440] width 62 height 26
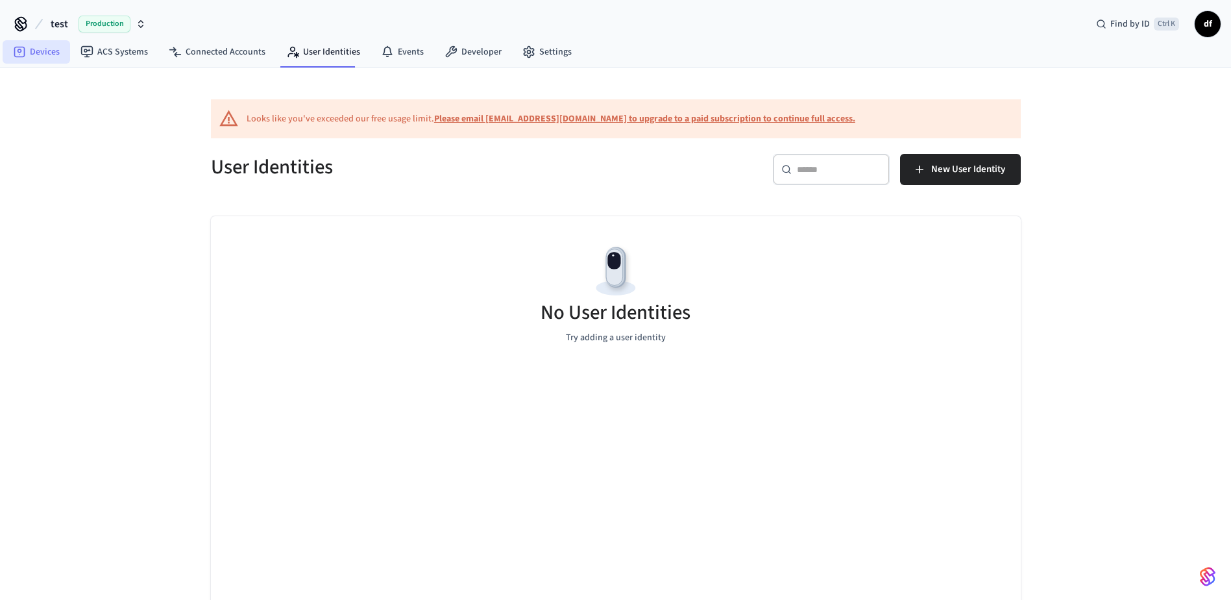
click at [48, 48] on link "Devices" at bounding box center [36, 51] width 67 height 23
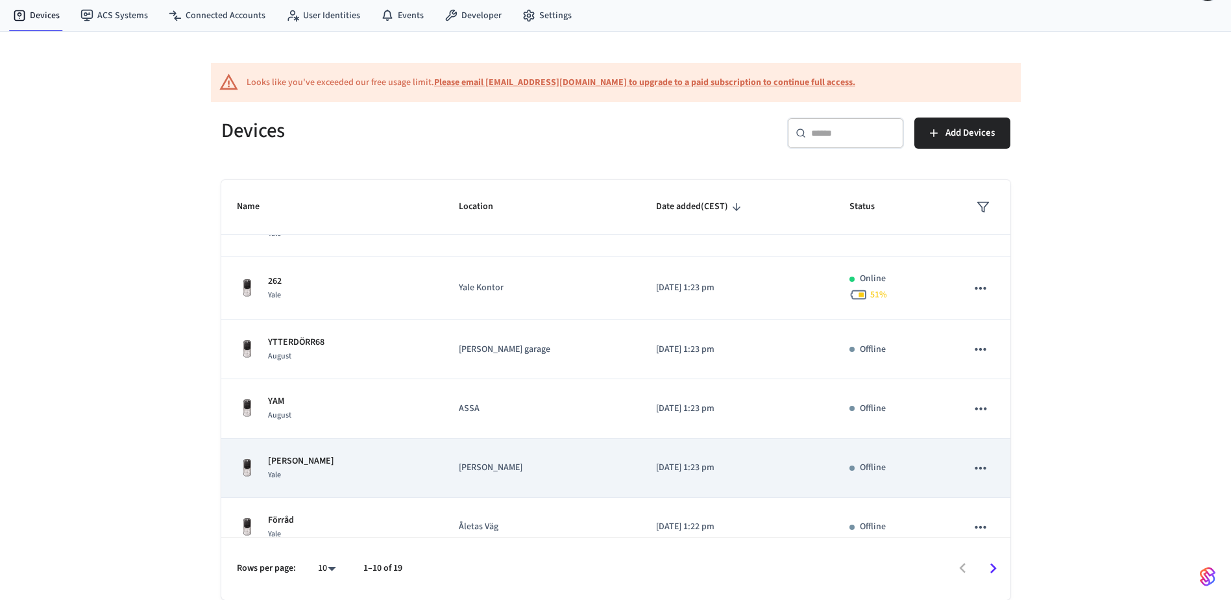
scroll to position [303, 0]
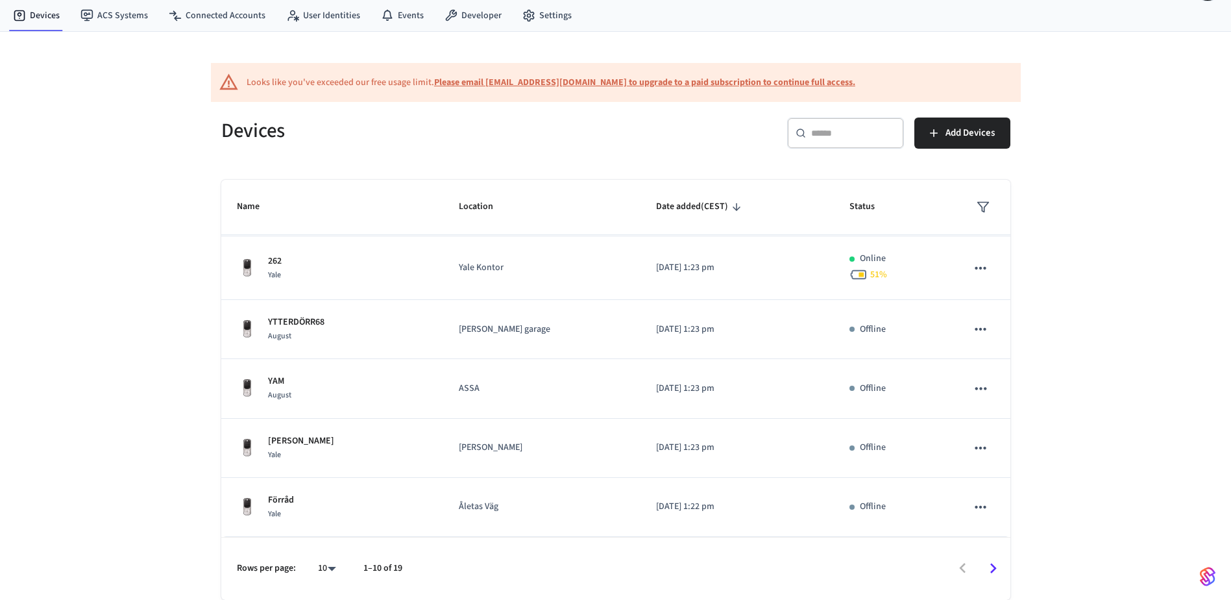
click at [985, 563] on icon "Go to next page" at bounding box center [993, 568] width 20 height 20
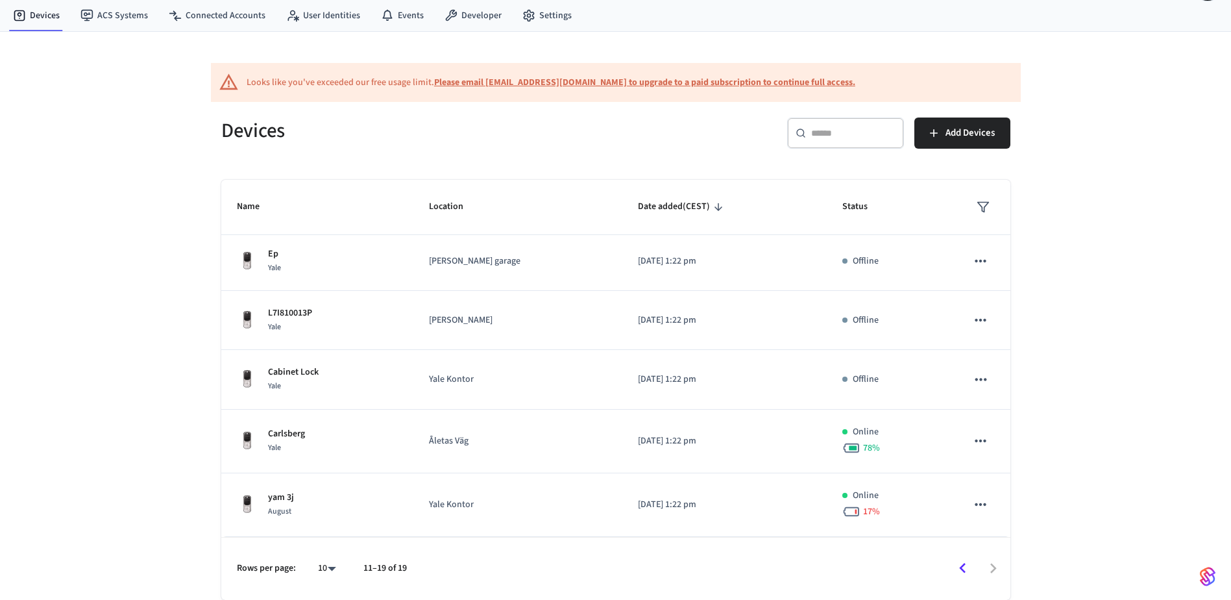
scroll to position [249, 0]
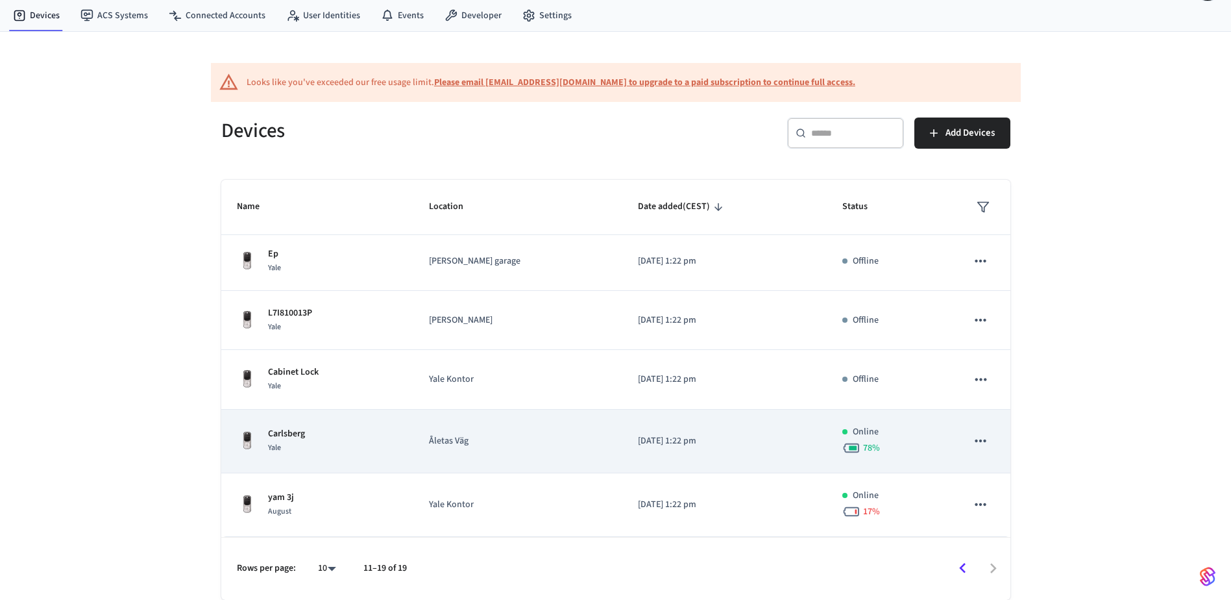
click at [333, 437] on div "Carlsberg Yale" at bounding box center [317, 440] width 161 height 27
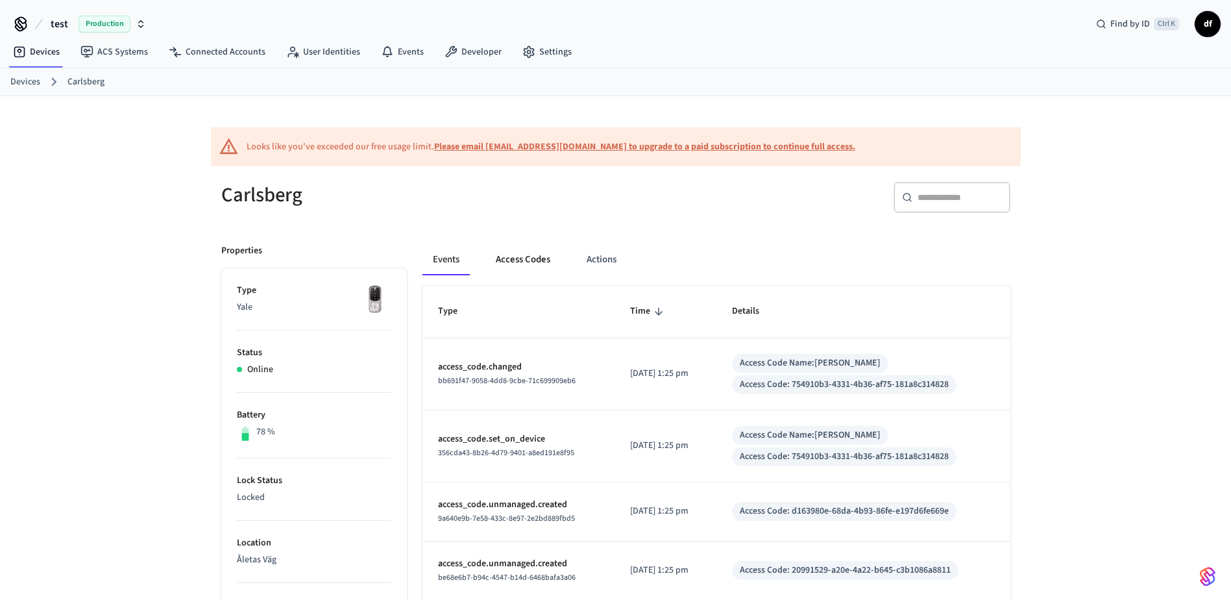
click at [531, 261] on button "Access Codes" at bounding box center [522, 259] width 75 height 31
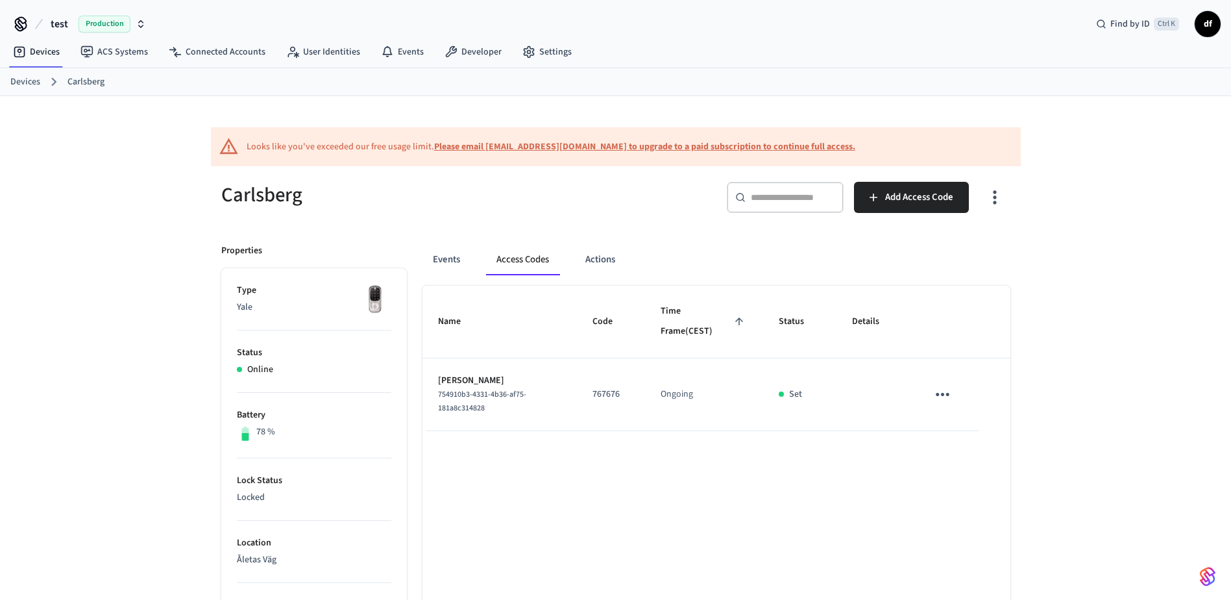
click at [23, 80] on link "Devices" at bounding box center [25, 82] width 30 height 14
